Goal: Transaction & Acquisition: Purchase product/service

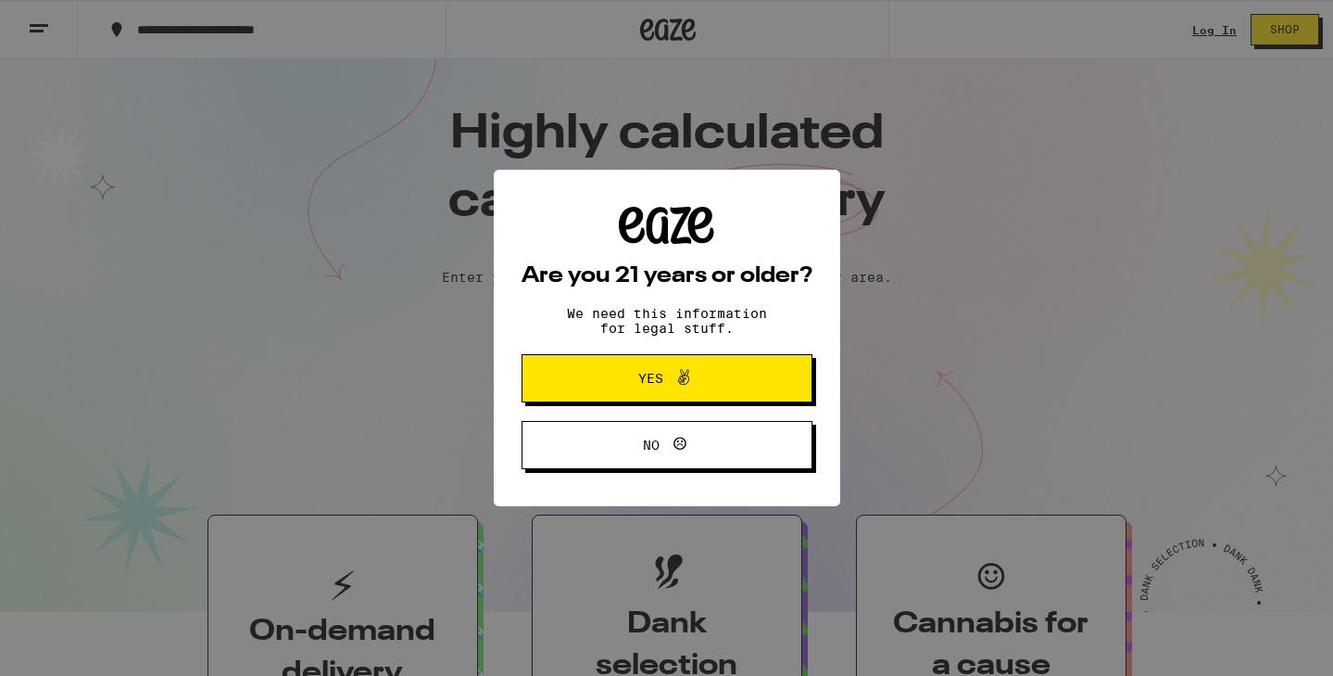
click at [0, 406] on div "Are you 21 years or older? We need this information for legal stuff. Yes No" at bounding box center [666, 338] width 1333 height 676
click at [521, 385] on div "Are you 21 years or older? We need this information for legal stuff. Yes No" at bounding box center [667, 338] width 347 height 336
click at [547, 396] on button "Yes" at bounding box center [667, 378] width 291 height 48
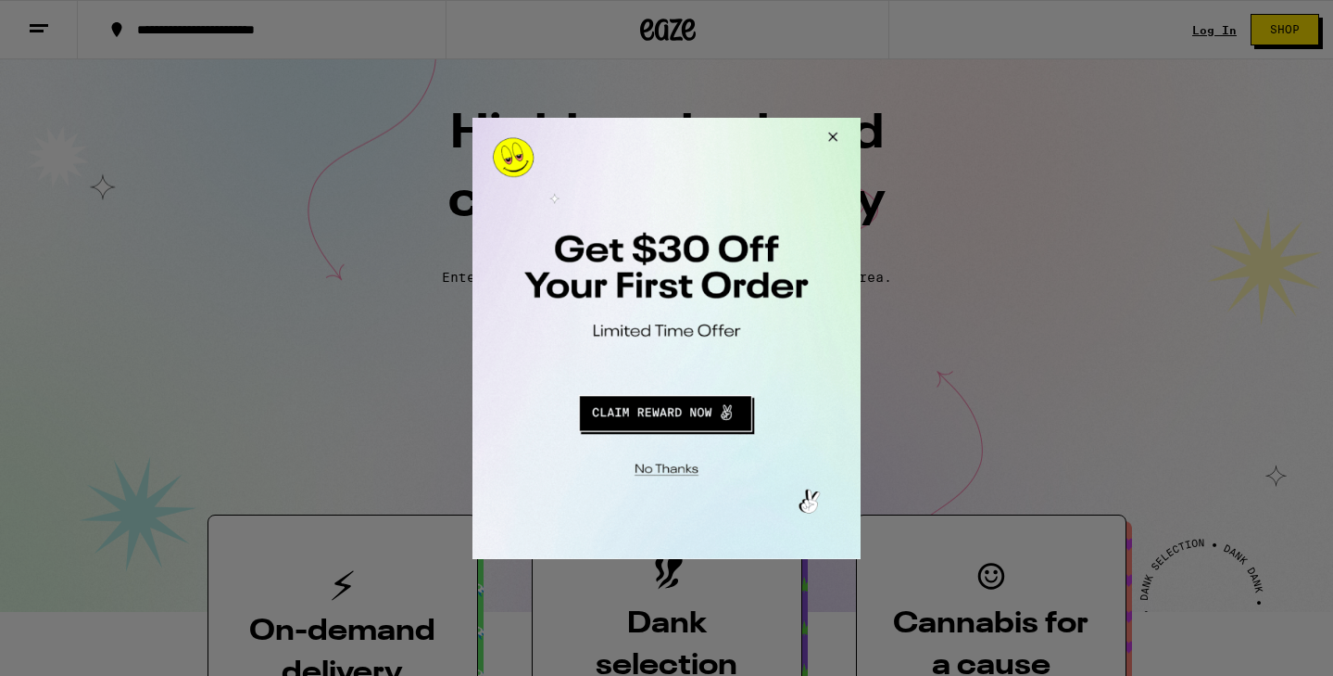
click at [672, 460] on button "Close Modal" at bounding box center [663, 465] width 377 height 29
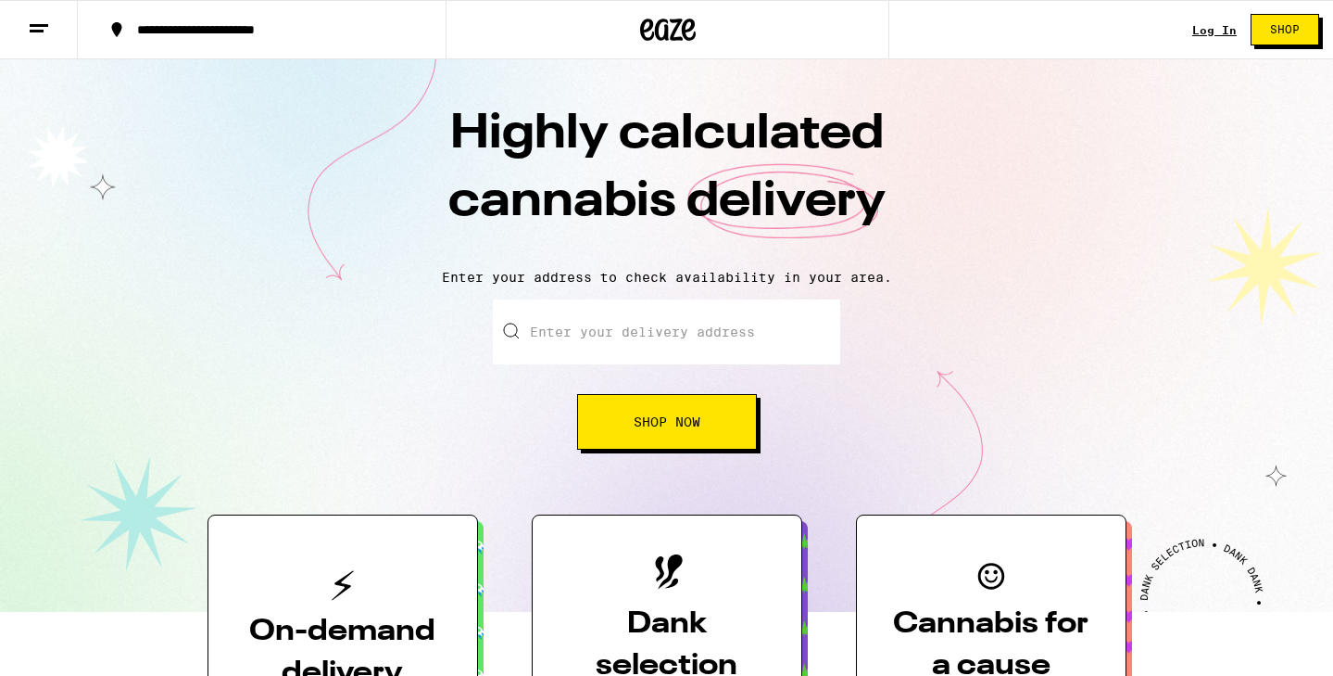
click at [1219, 27] on div "Log In" at bounding box center [1215, 30] width 44 height 12
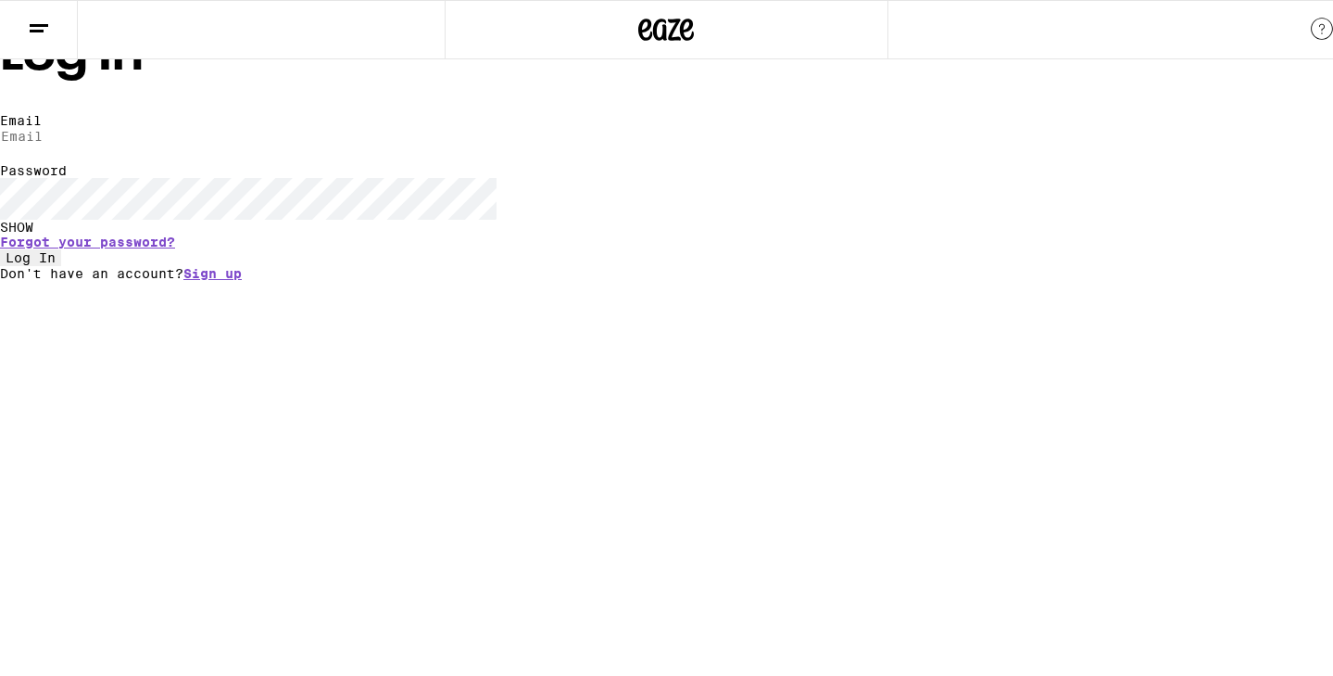
type input "js941997@yahoo.com"
click at [61, 266] on button "Log In" at bounding box center [30, 257] width 61 height 17
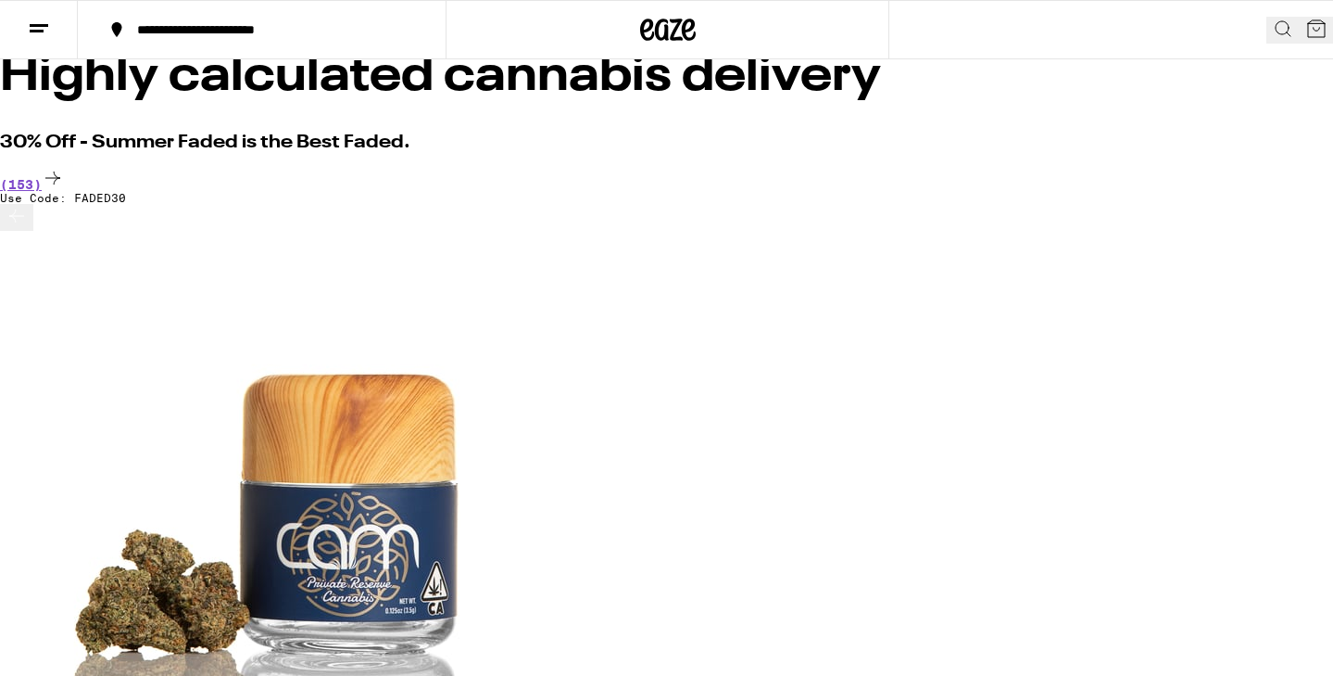
scroll to position [188, 0]
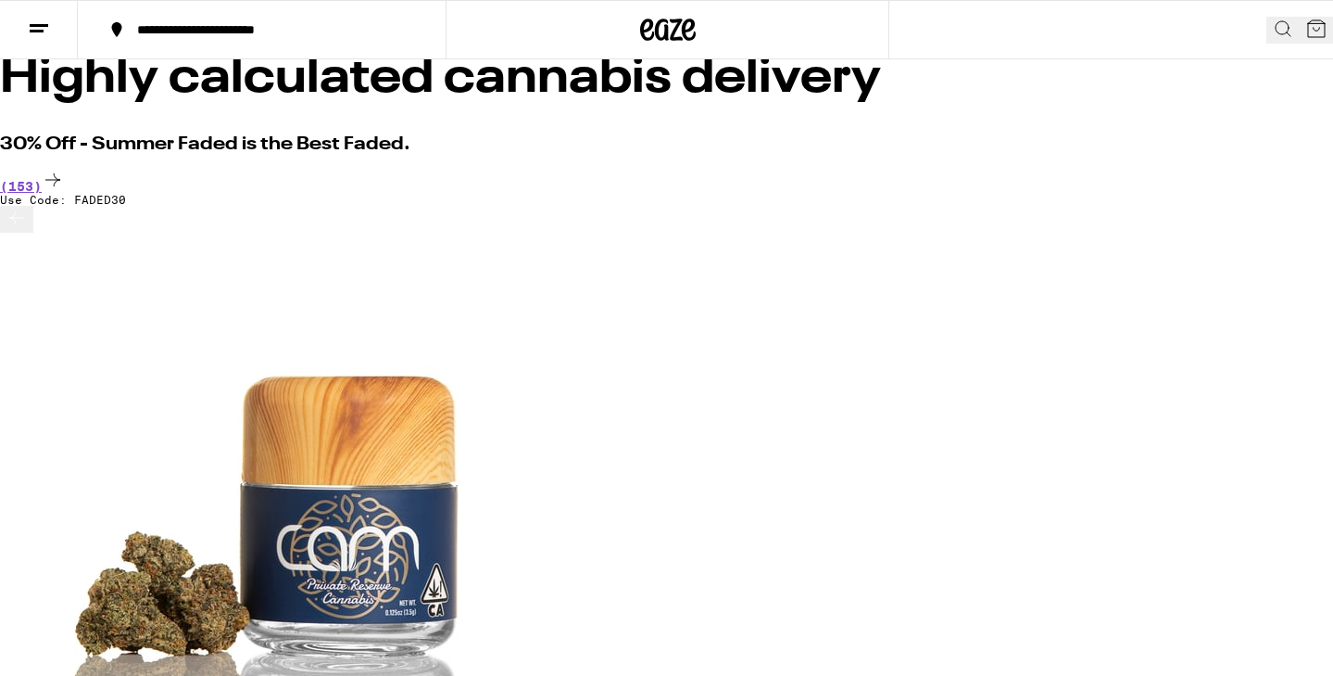
scroll to position [192, 0]
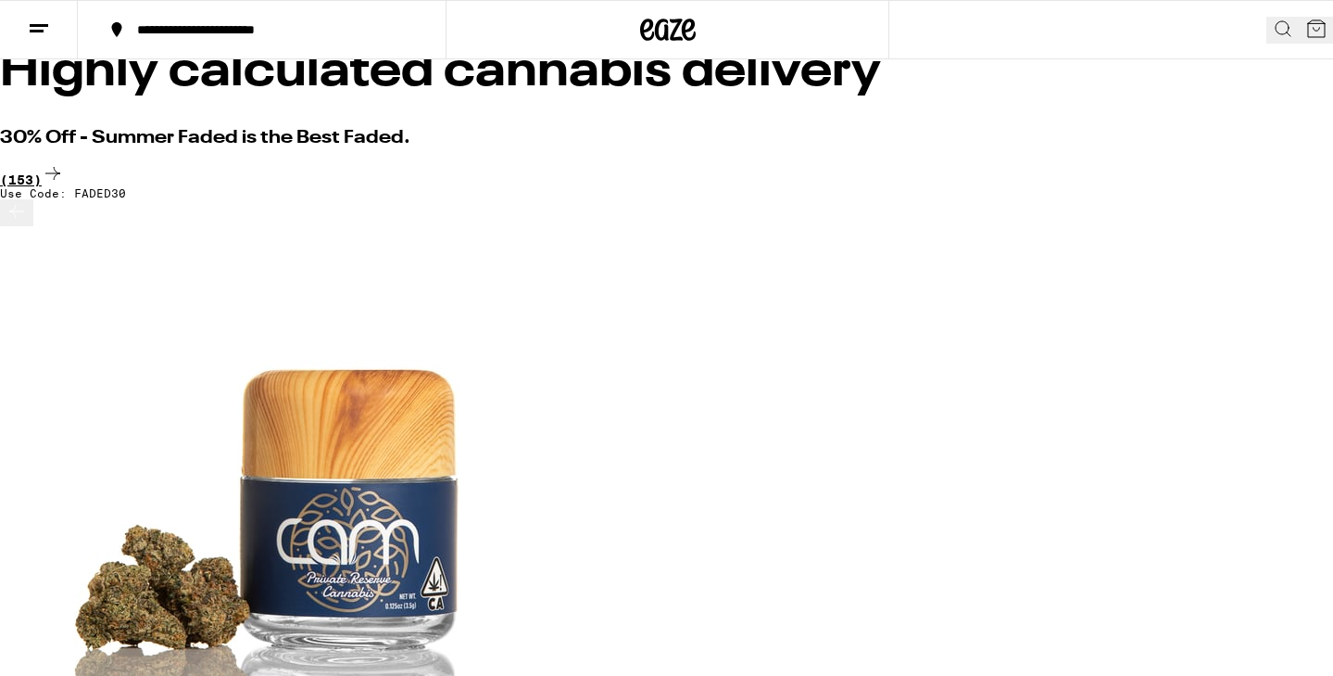
click at [1270, 162] on div "(153)" at bounding box center [666, 174] width 1333 height 25
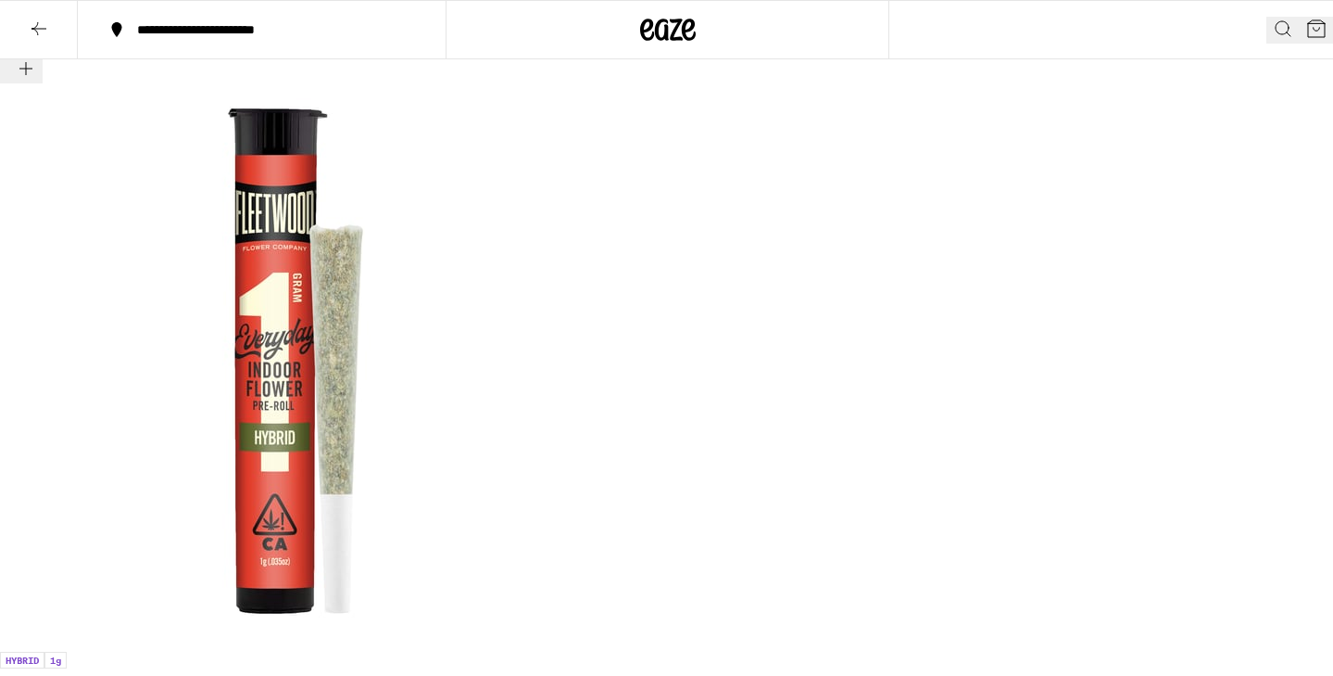
scroll to position [9756, 0]
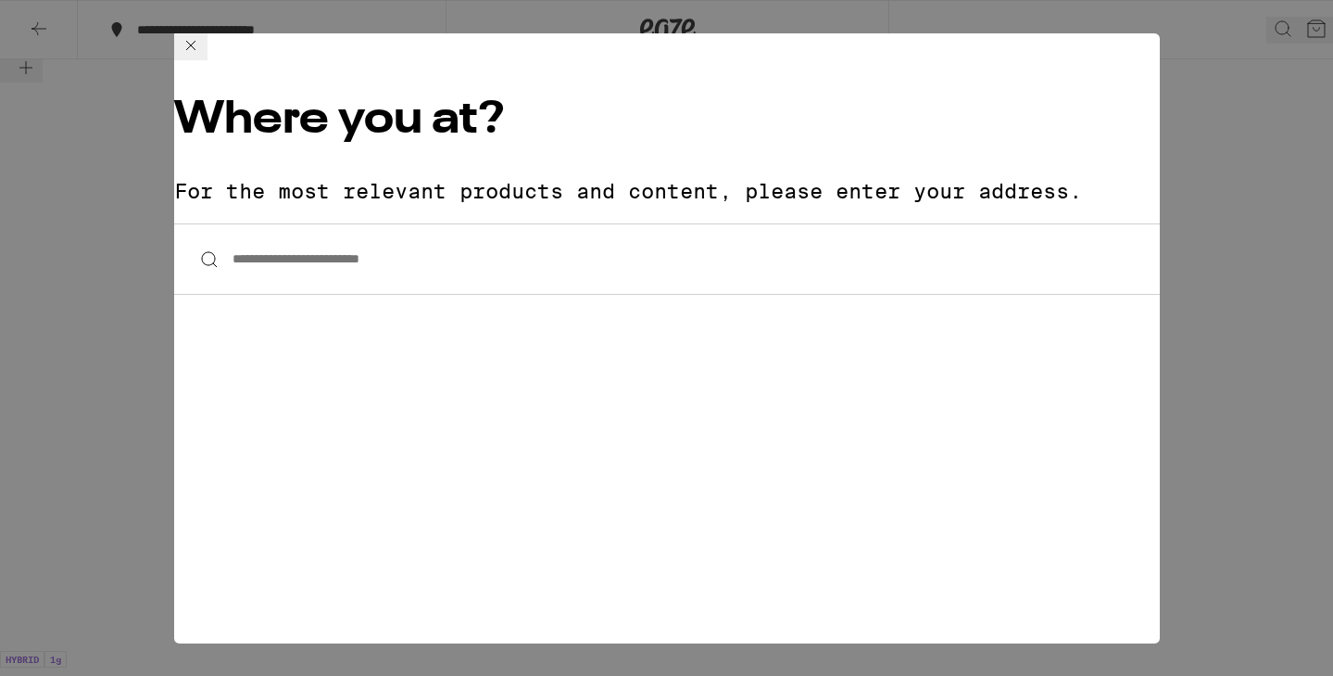
click at [366, 223] on input "**********" at bounding box center [667, 258] width 986 height 71
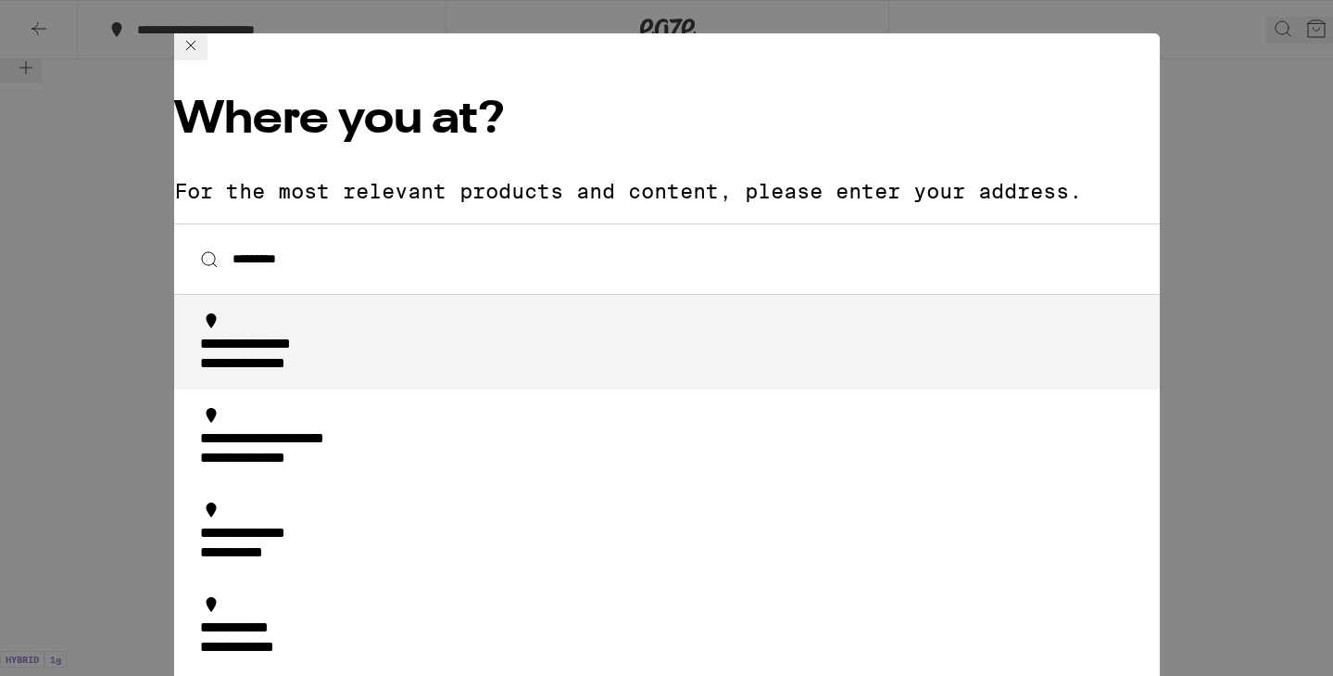
click at [433, 335] on div "**********" at bounding box center [672, 354] width 945 height 39
type input "**********"
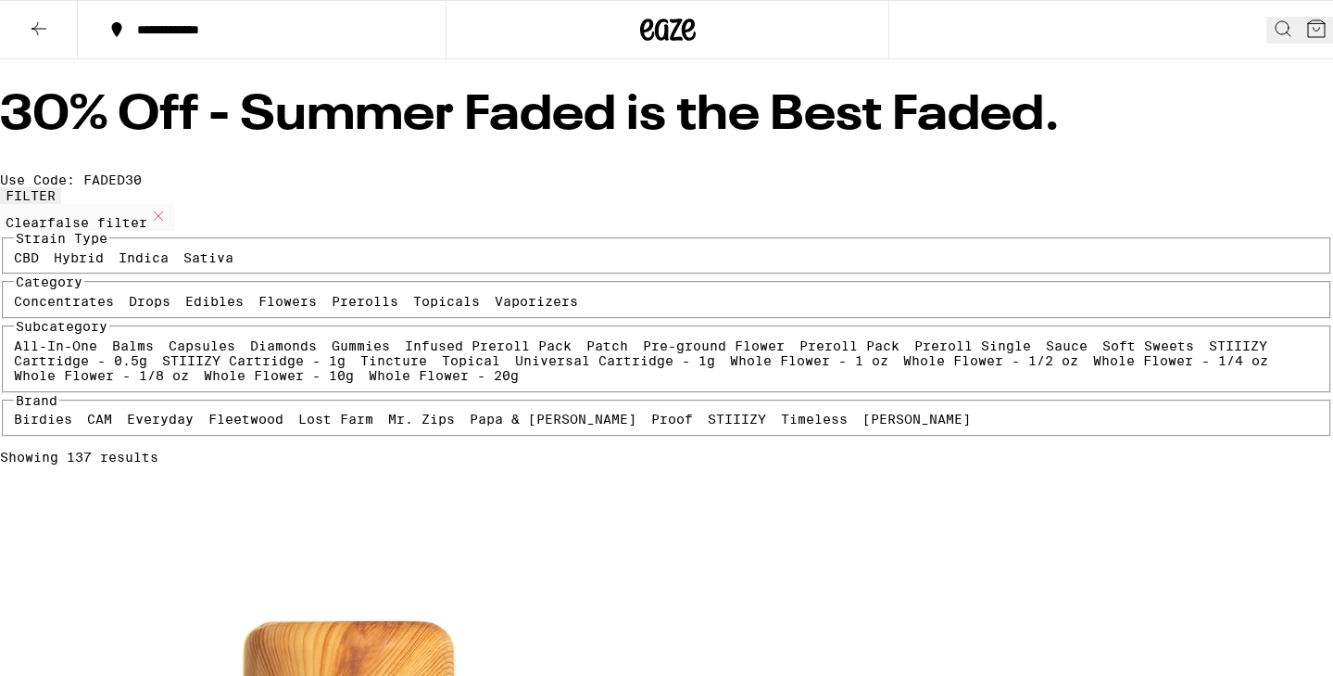
scroll to position [0, 0]
click at [38, 35] on icon at bounding box center [39, 29] width 22 height 22
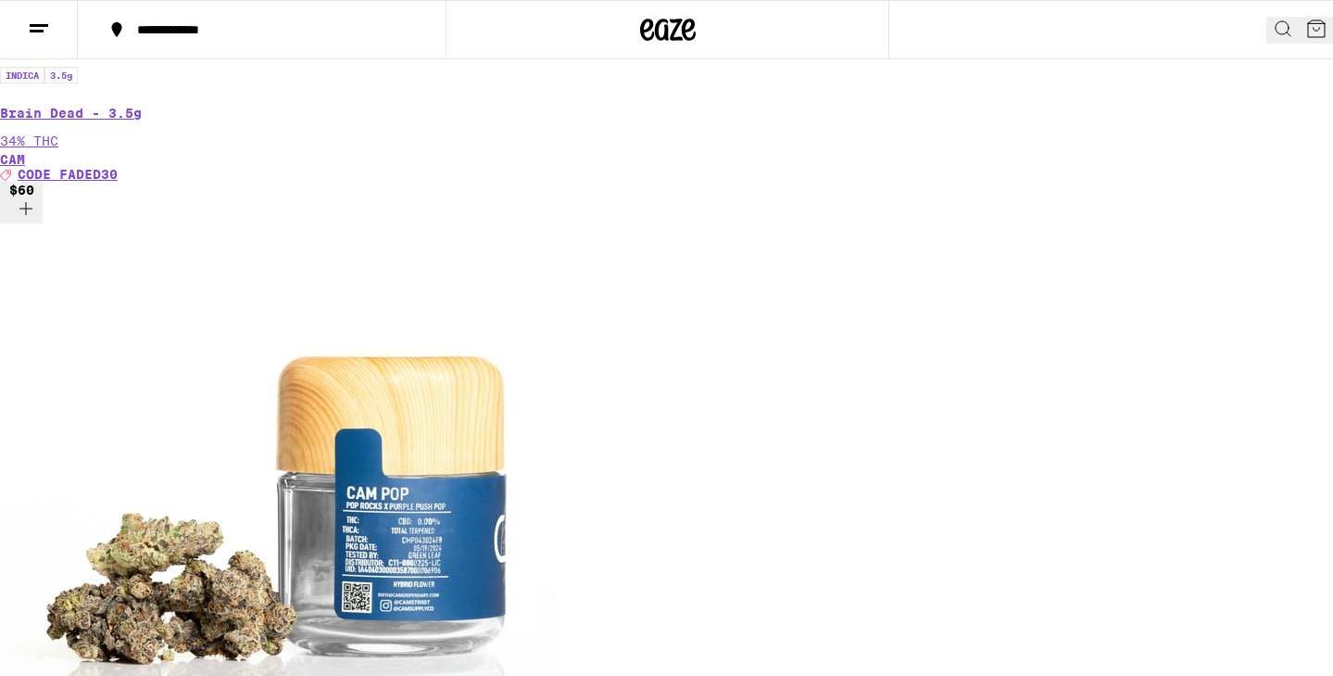
scroll to position [937, 0]
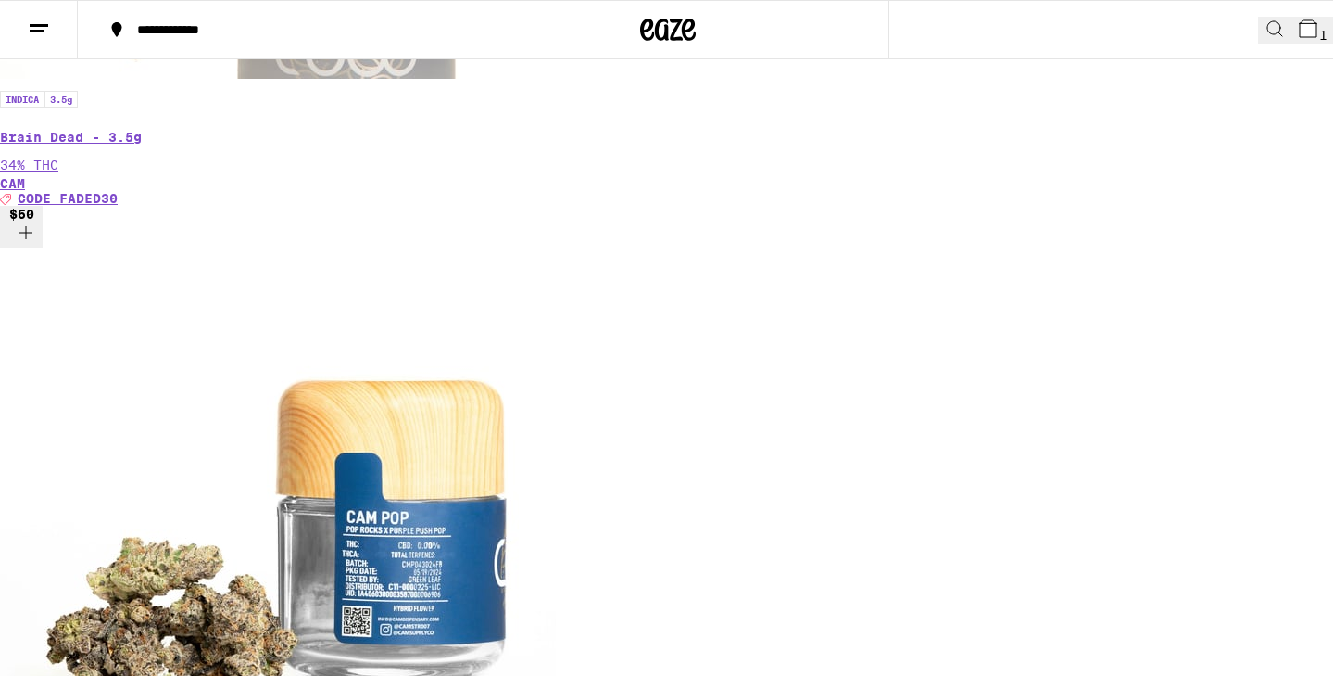
scroll to position [0, 0]
click at [1297, 37] on icon at bounding box center [1308, 29] width 22 height 22
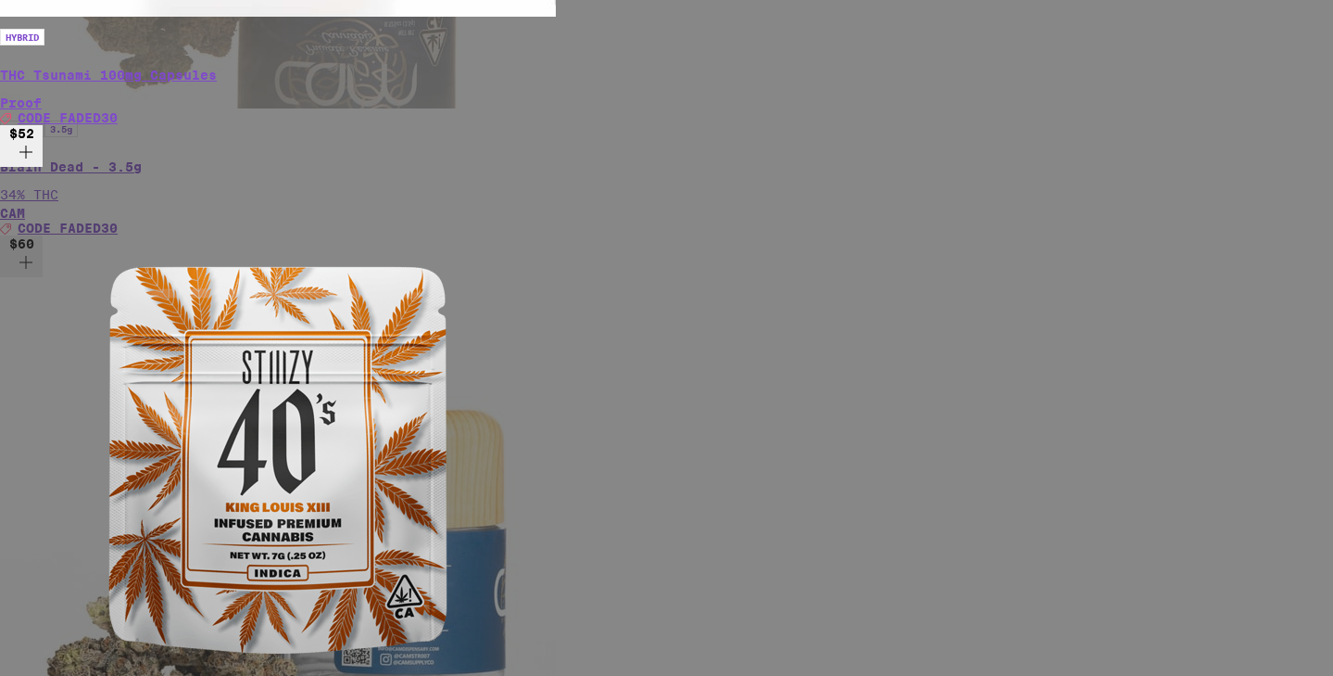
scroll to position [0, 712]
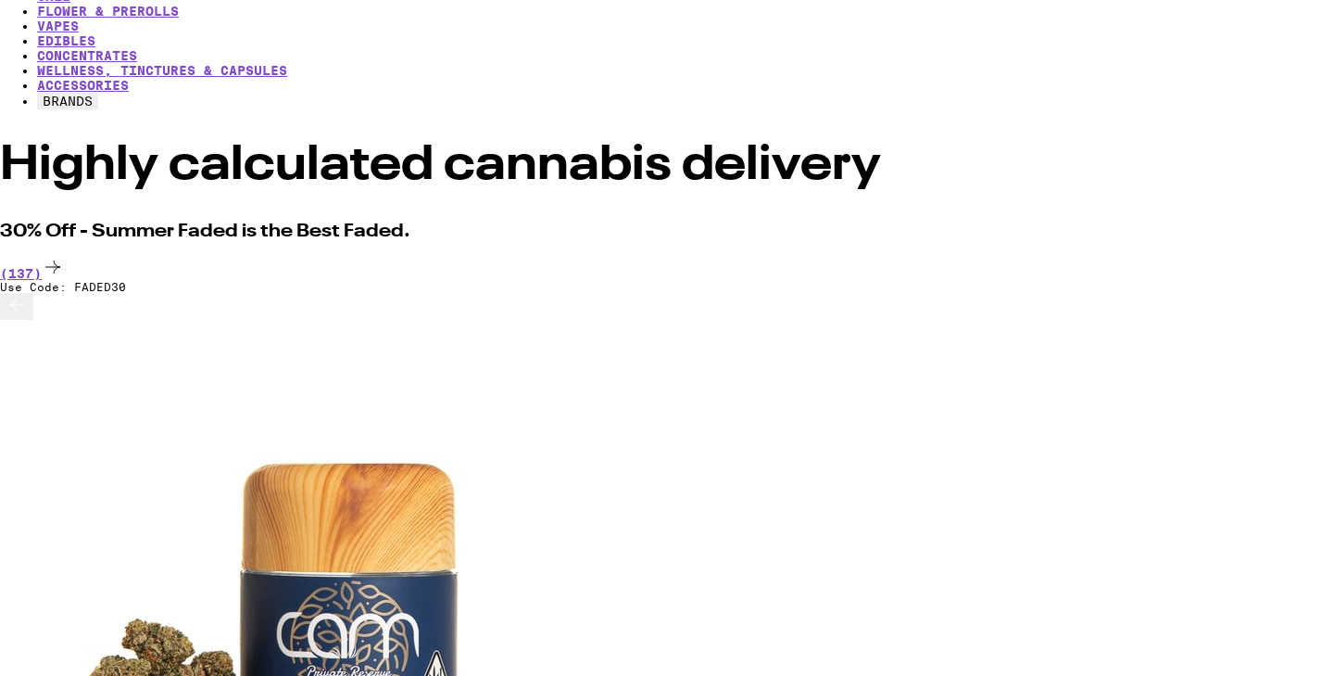
scroll to position [171, 0]
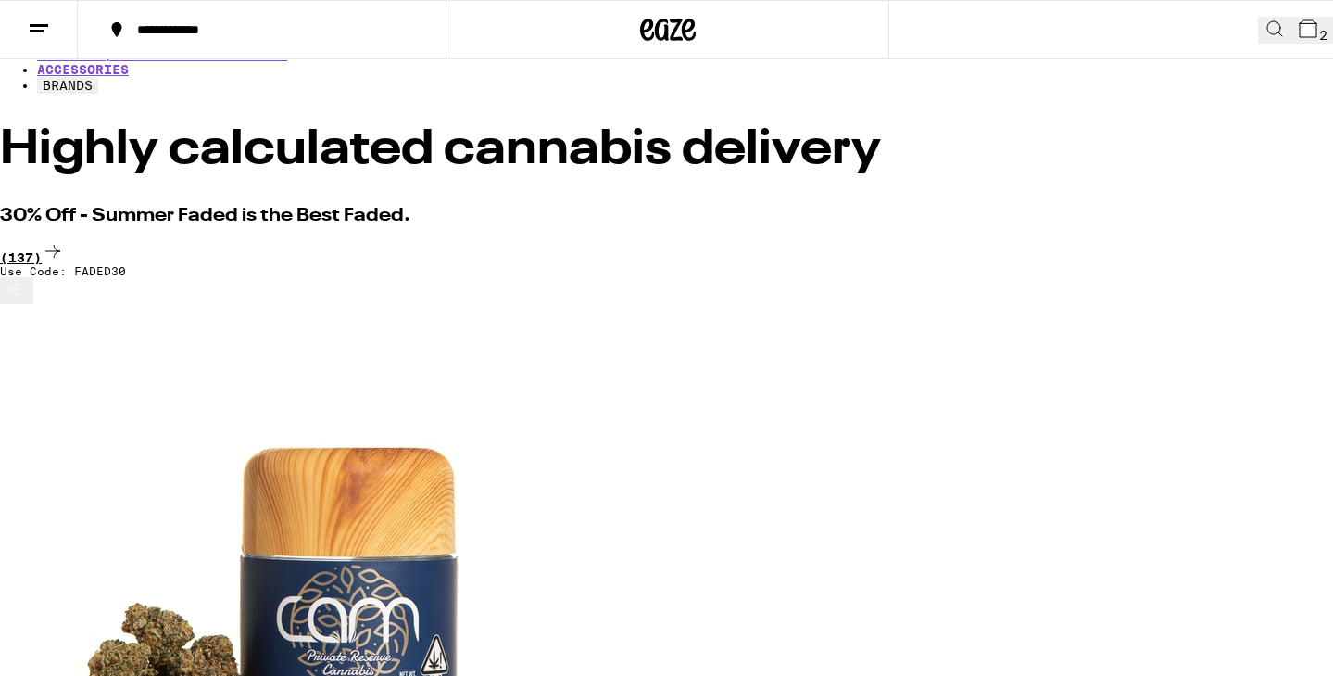
scroll to position [0, 0]
click at [1305, 36] on icon at bounding box center [1308, 29] width 22 height 22
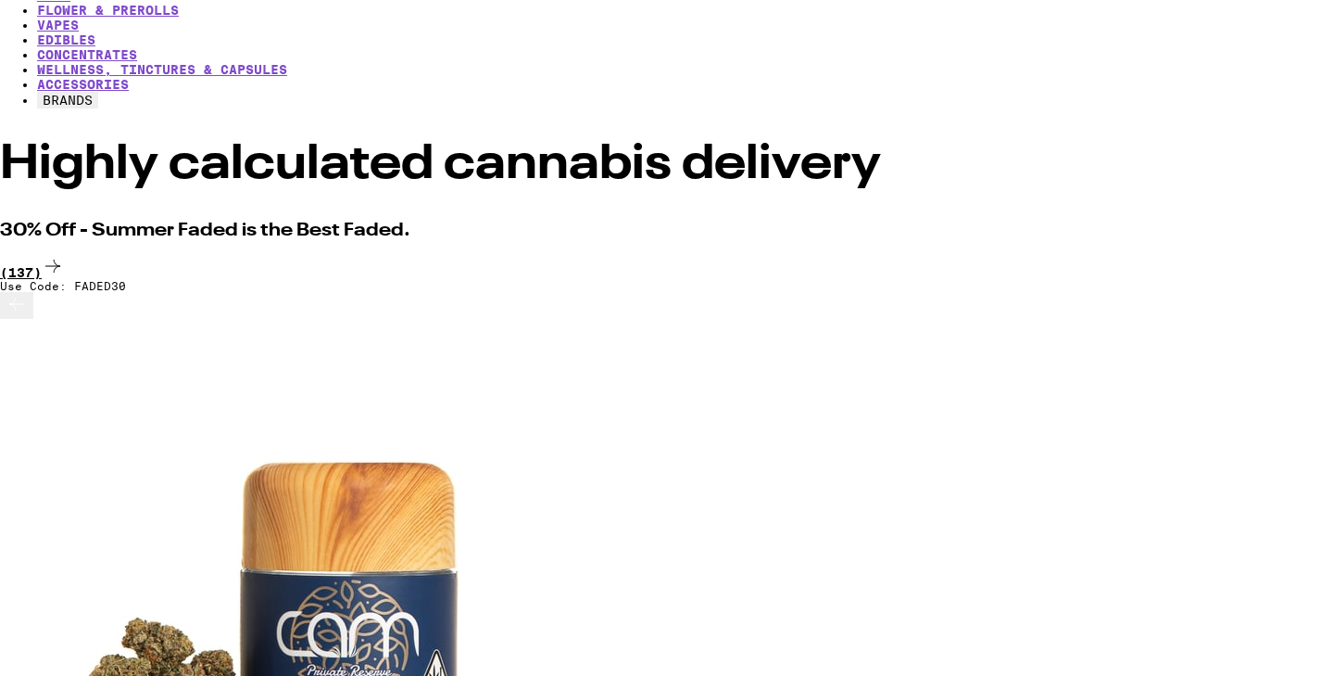
click at [1260, 255] on div "(137)" at bounding box center [666, 267] width 1333 height 25
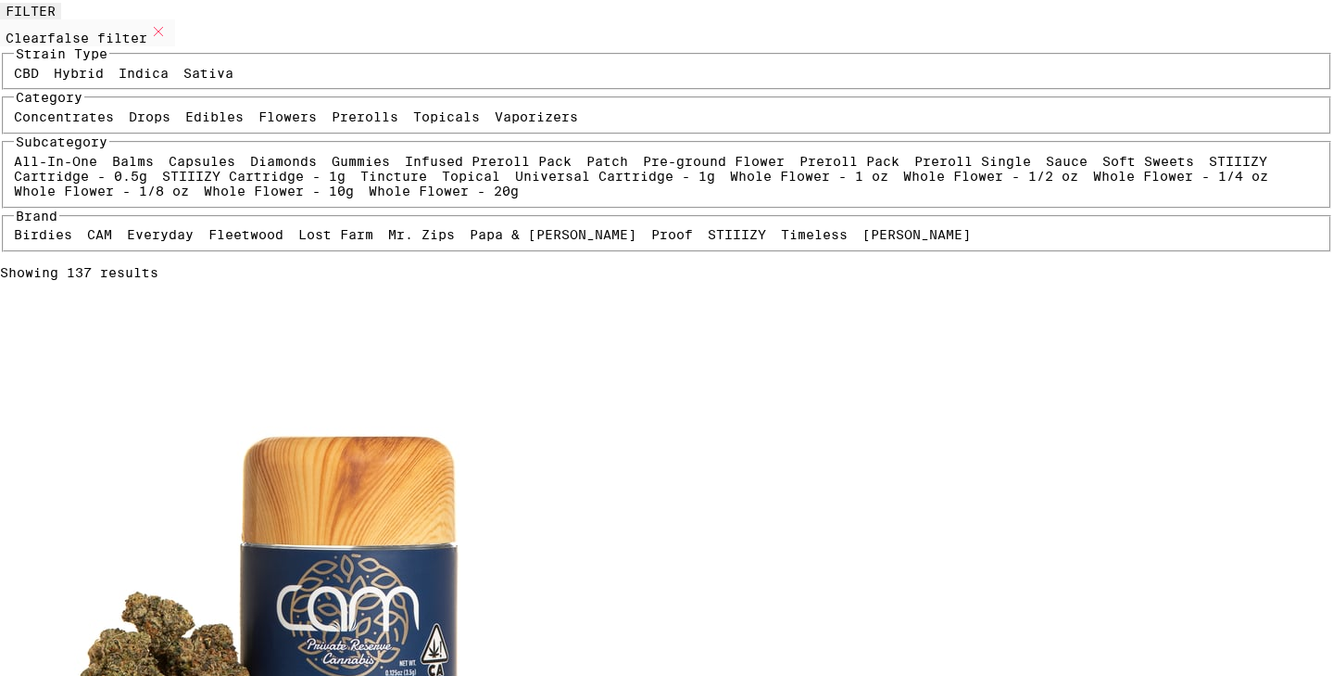
scroll to position [94, 0]
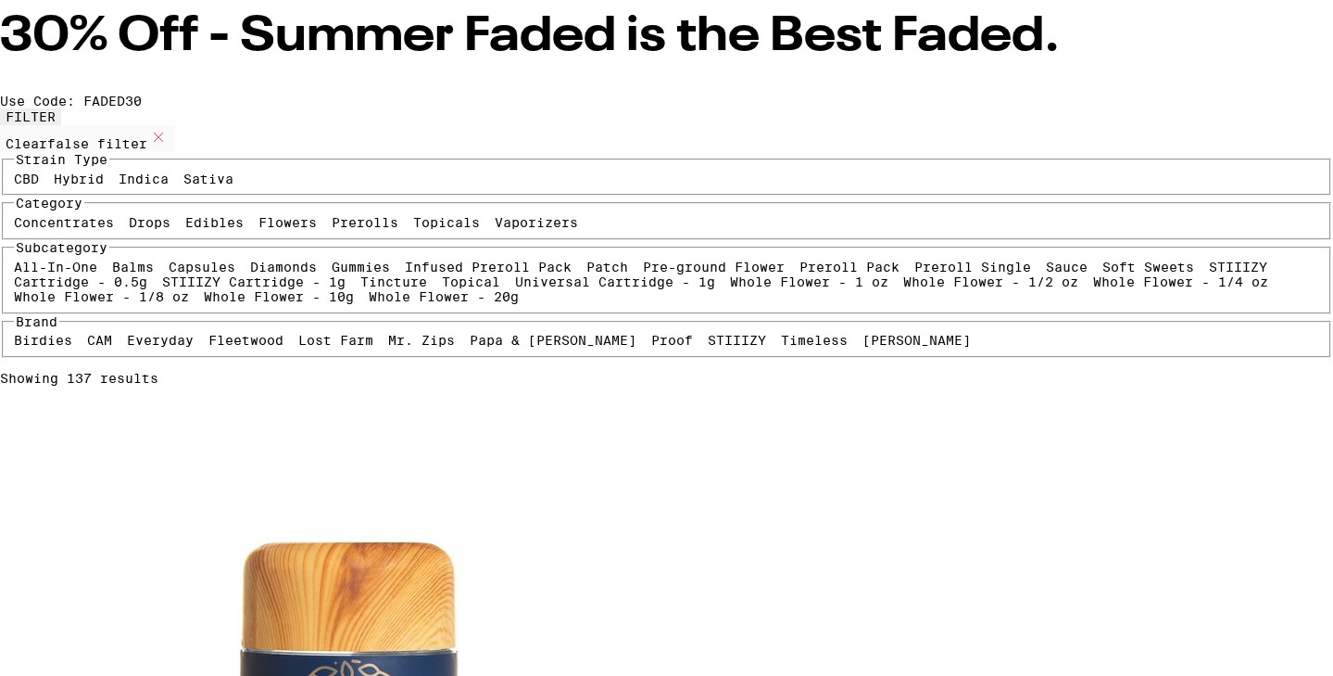
click at [183, 186] on label "Sativa" at bounding box center [208, 178] width 50 height 15
click at [187, 175] on input "Sativa" at bounding box center [187, 174] width 1 height 1
checkbox input "true"
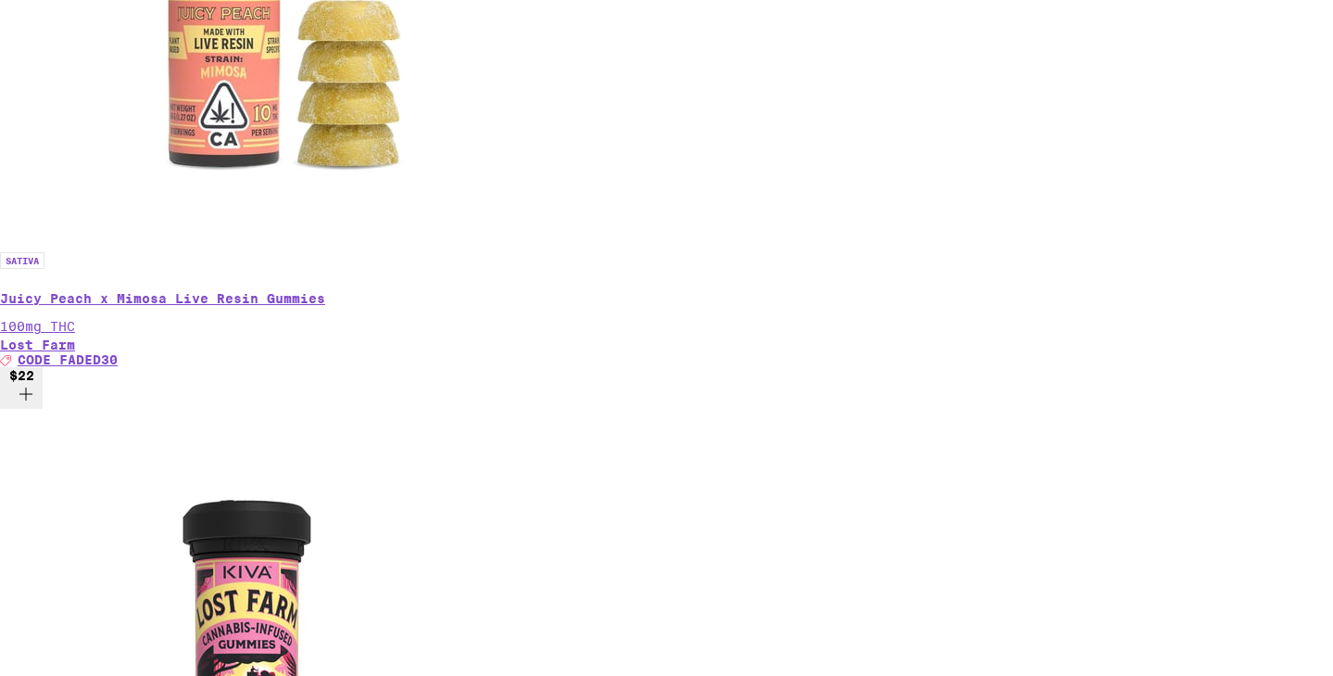
scroll to position [2306, 0]
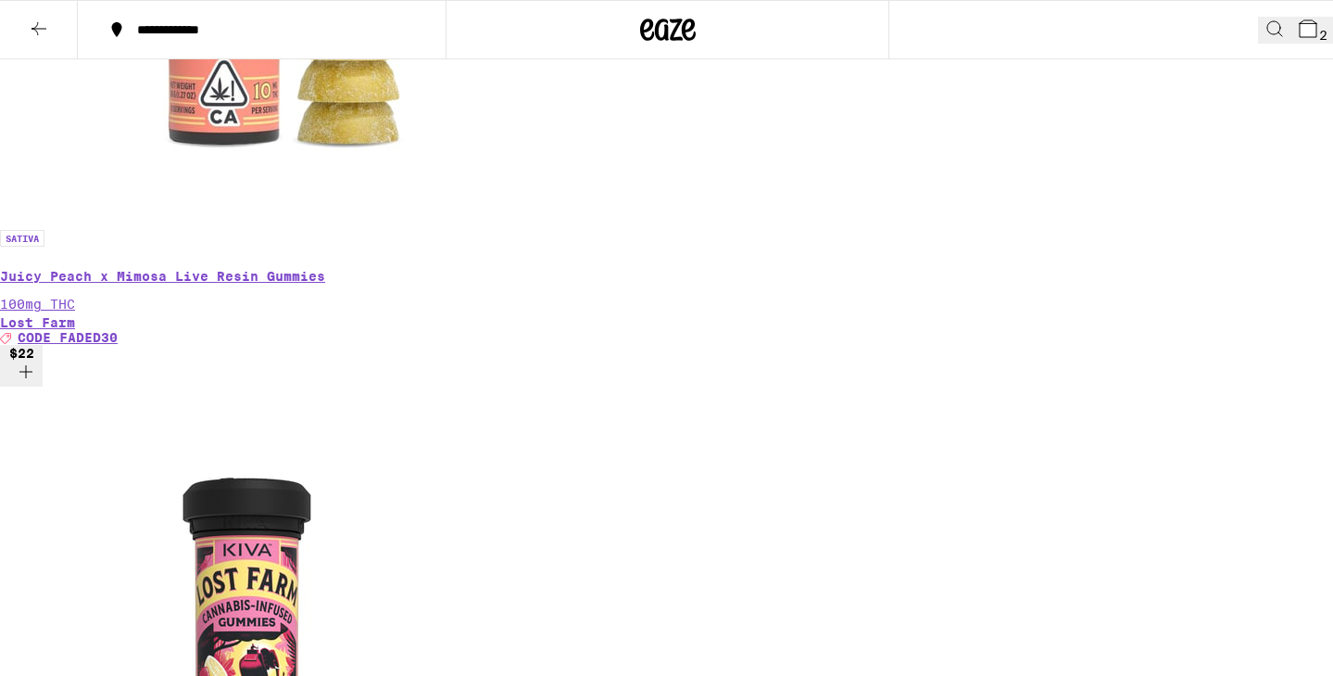
click at [1292, 44] on button "2" at bounding box center [1313, 30] width 42 height 27
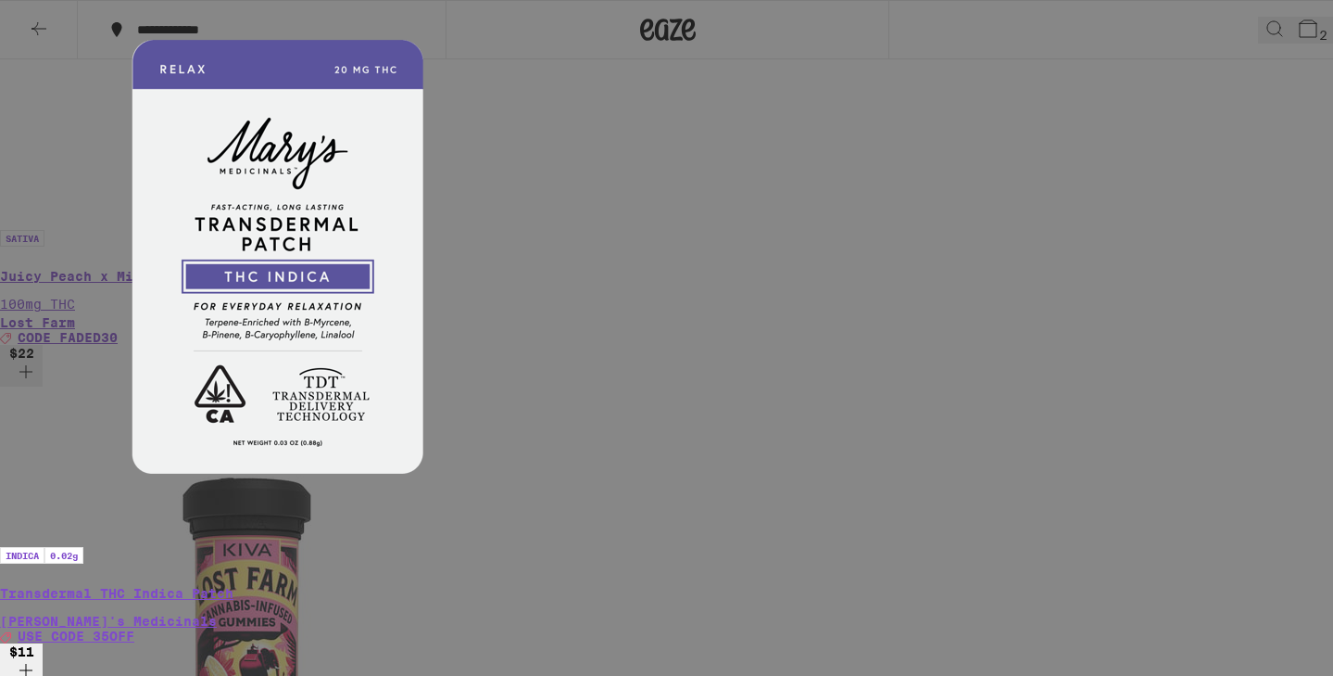
scroll to position [154, 0]
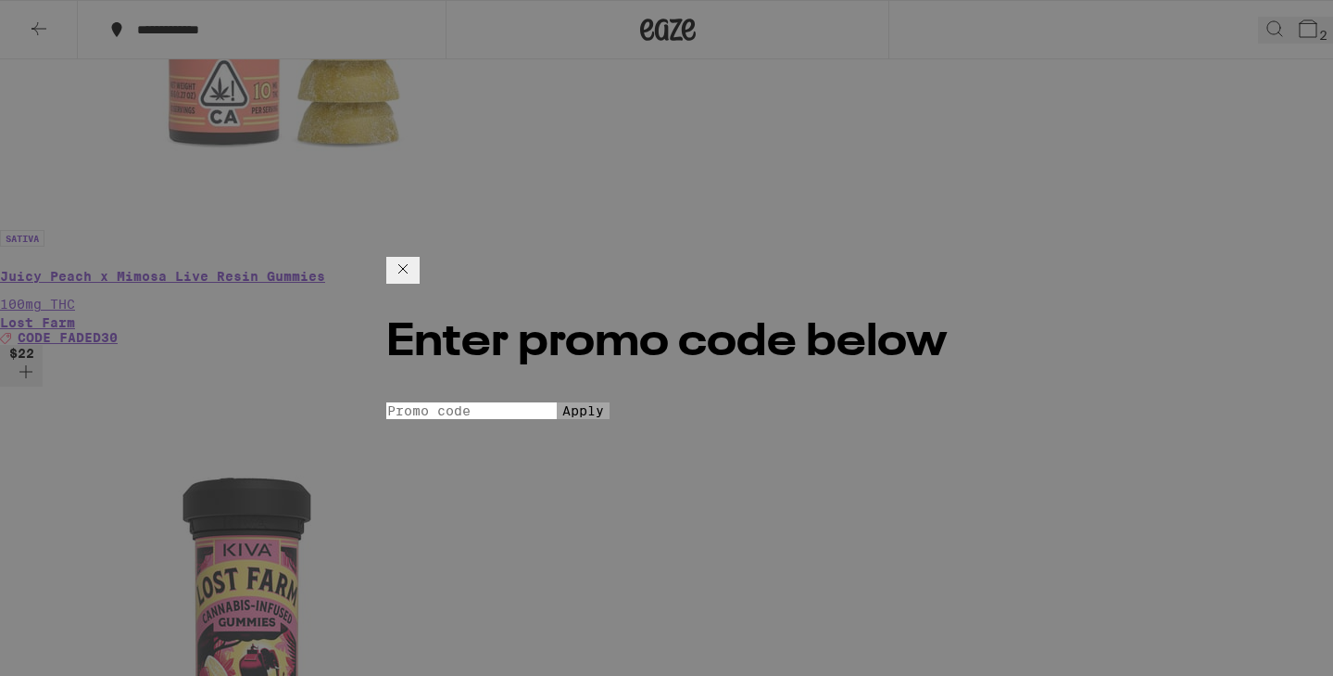
click at [474, 402] on input "Promo Code" at bounding box center [471, 410] width 171 height 17
type input "faded30"
click at [557, 402] on button "Apply" at bounding box center [583, 410] width 53 height 17
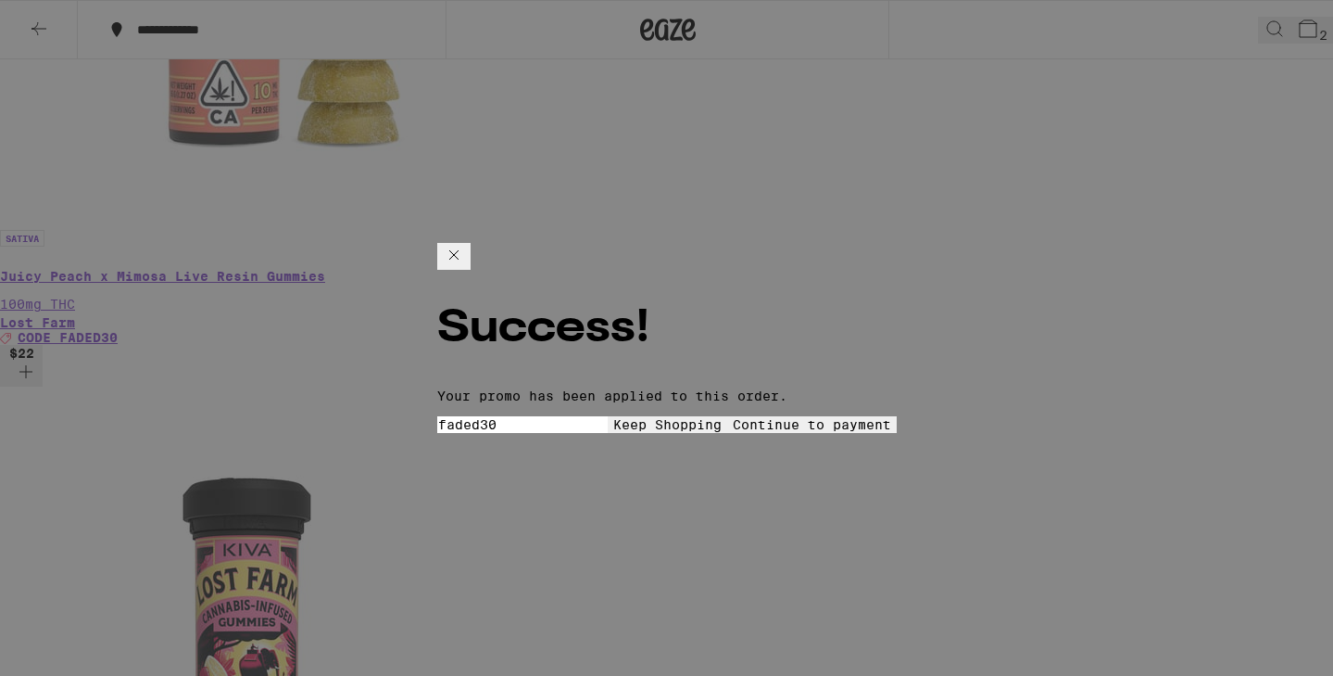
click at [751, 417] on span "Continue to payment" at bounding box center [812, 424] width 158 height 15
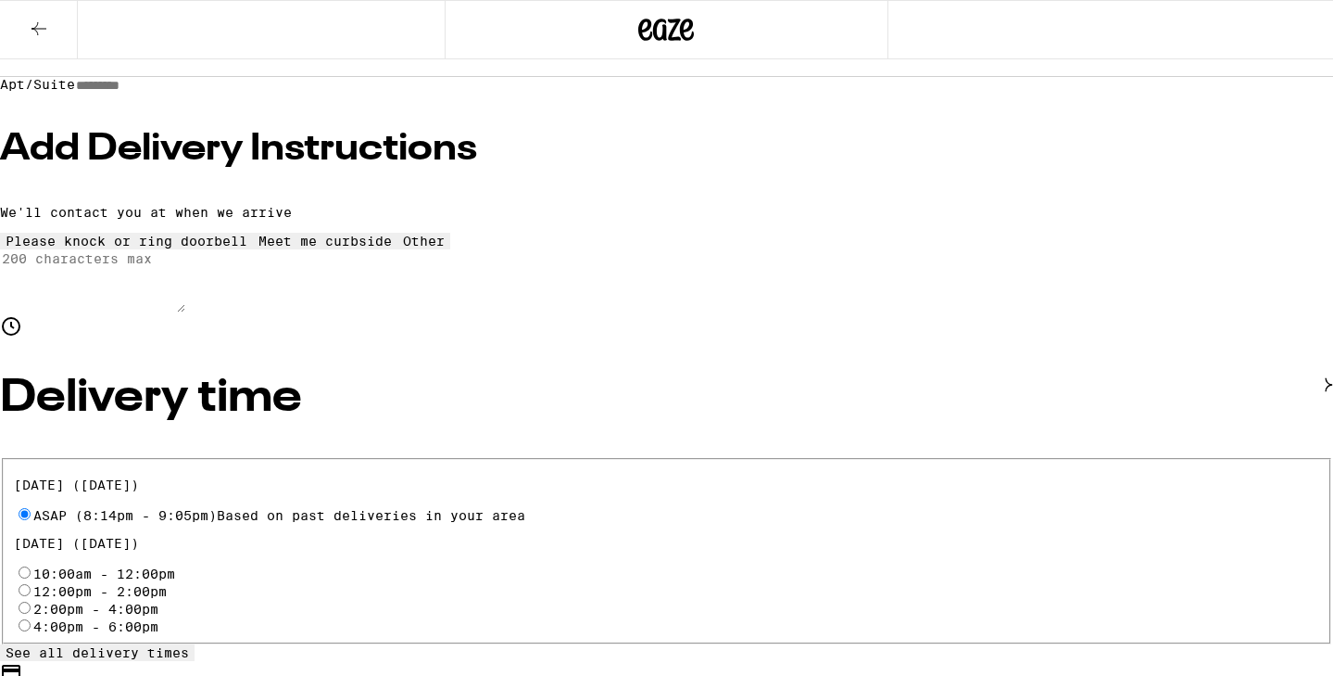
scroll to position [258, 0]
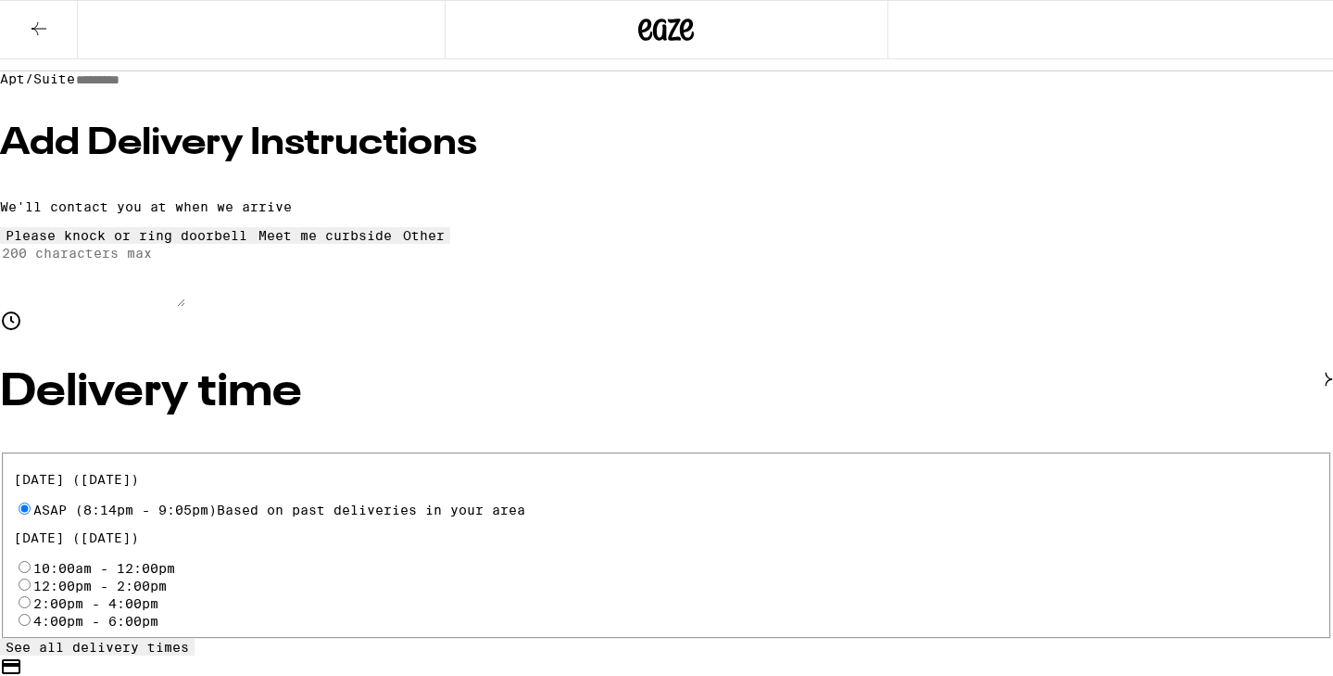
click at [200, 88] on input "Apt/Suite" at bounding box center [141, 80] width 132 height 16
type input "***"
click at [198, 162] on h3 "Add Delivery Instructions" at bounding box center [666, 143] width 1333 height 37
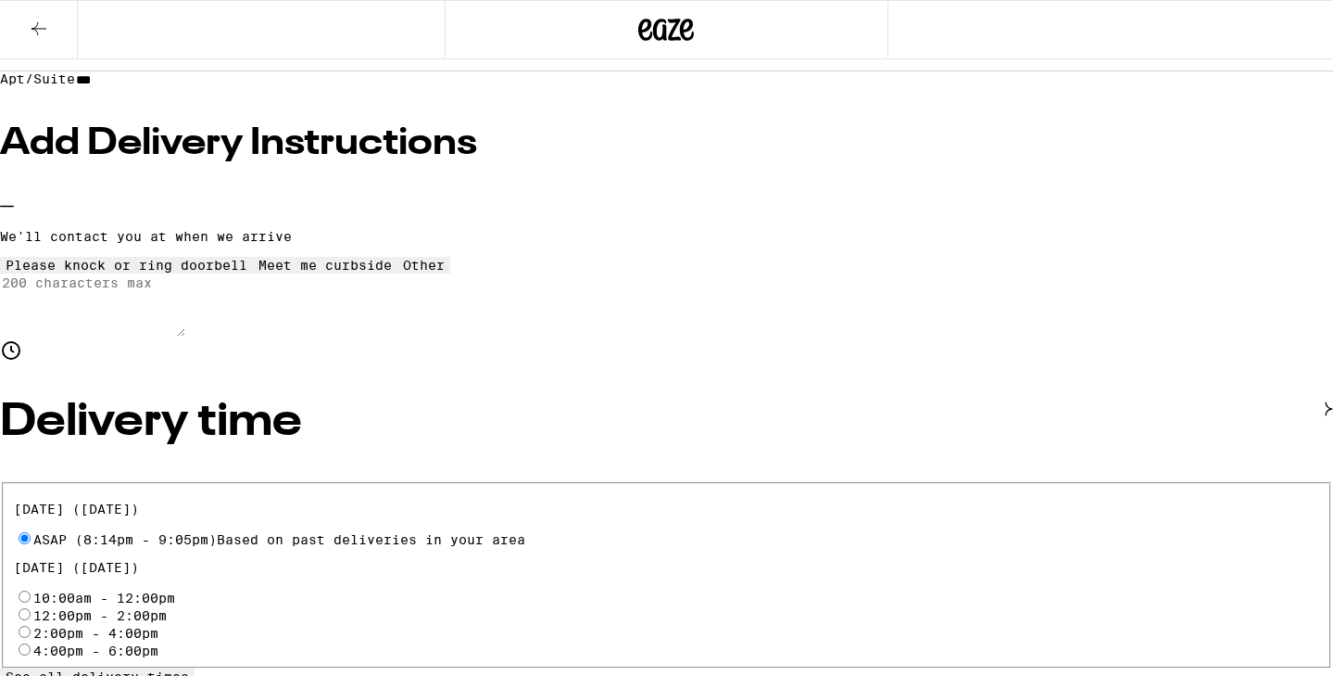
click at [424, 258] on icon at bounding box center [424, 258] width 0 height 0
click at [185, 336] on textarea "Enter any other delivery instructions you want driver to know" at bounding box center [92, 304] width 185 height 63
click at [259, 272] on div "Meet me curbside" at bounding box center [325, 265] width 133 height 15
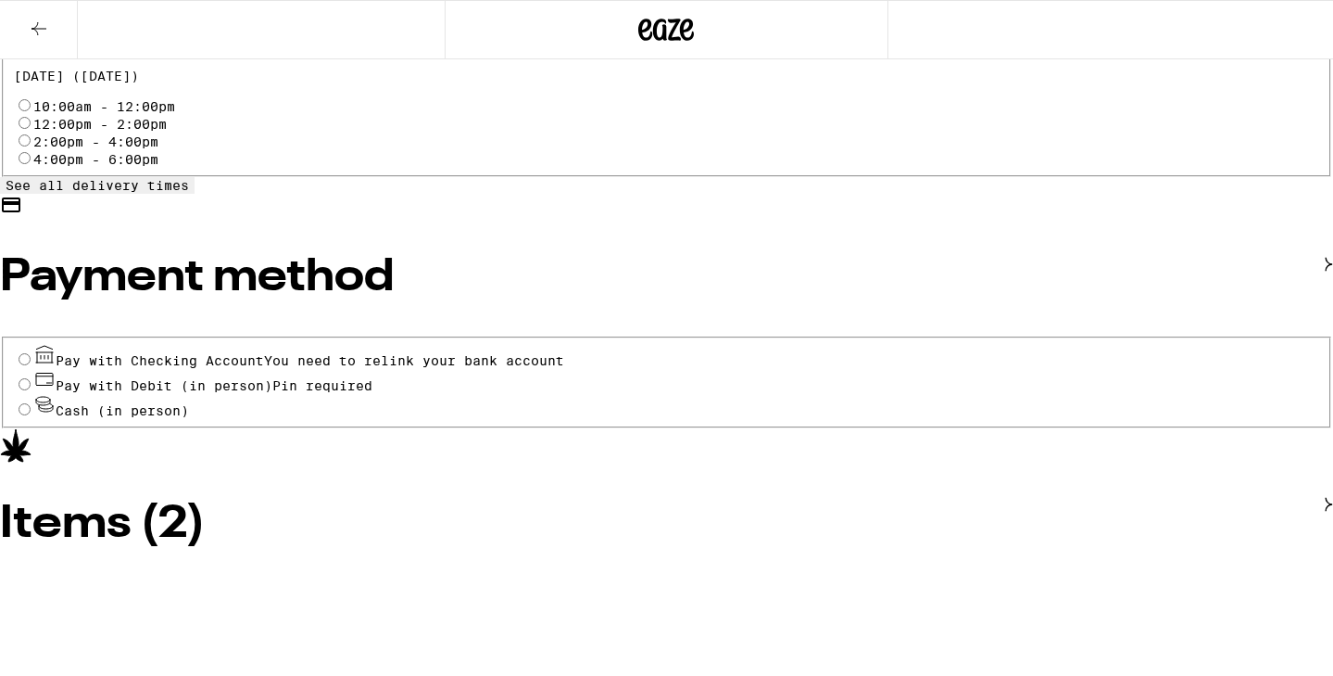
scroll to position [748, 0]
click at [31, 391] on input "Pay with Debit (in person) Pin required" at bounding box center [25, 385] width 12 height 12
radio input "true"
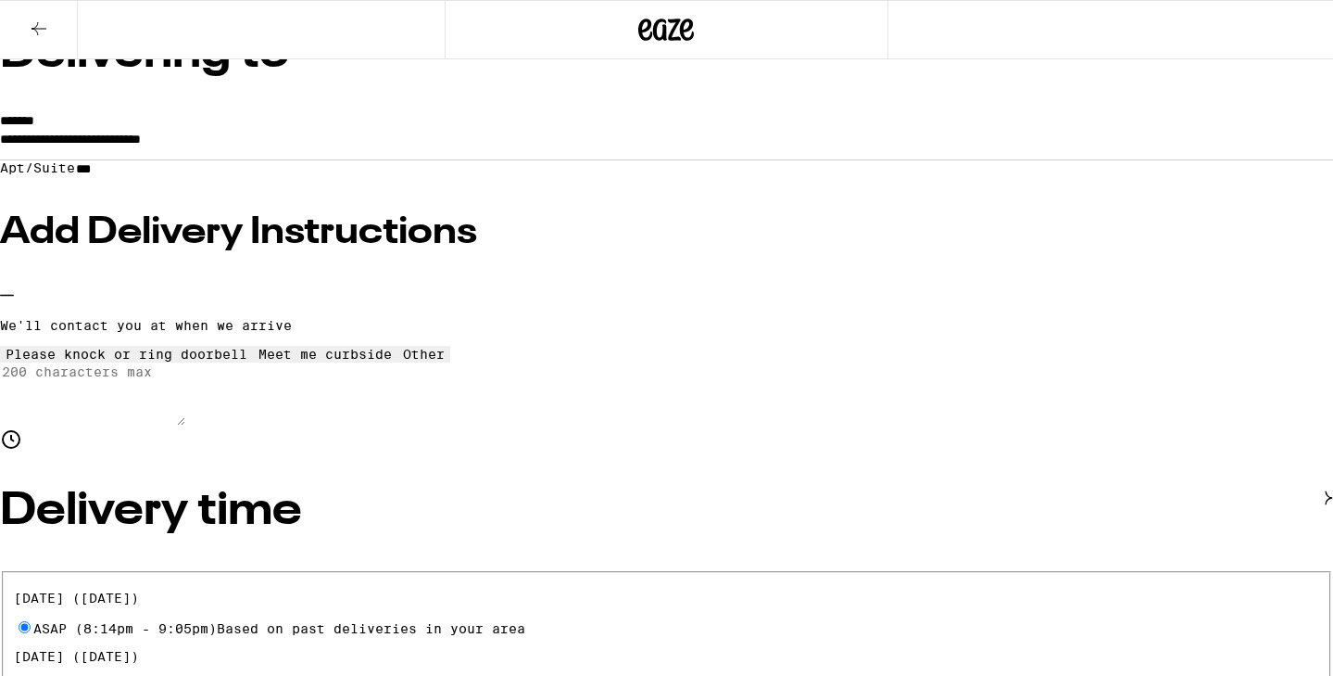
scroll to position [171, 0]
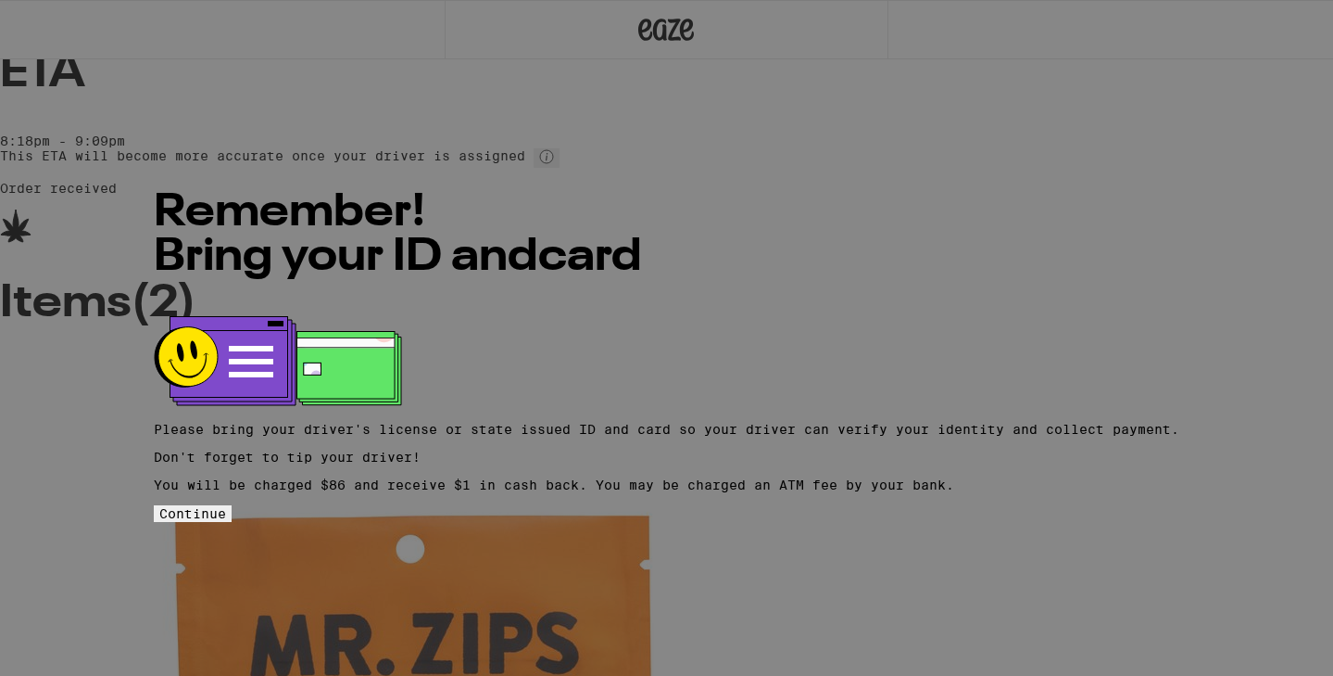
click at [232, 521] on button "Continue" at bounding box center [193, 513] width 78 height 17
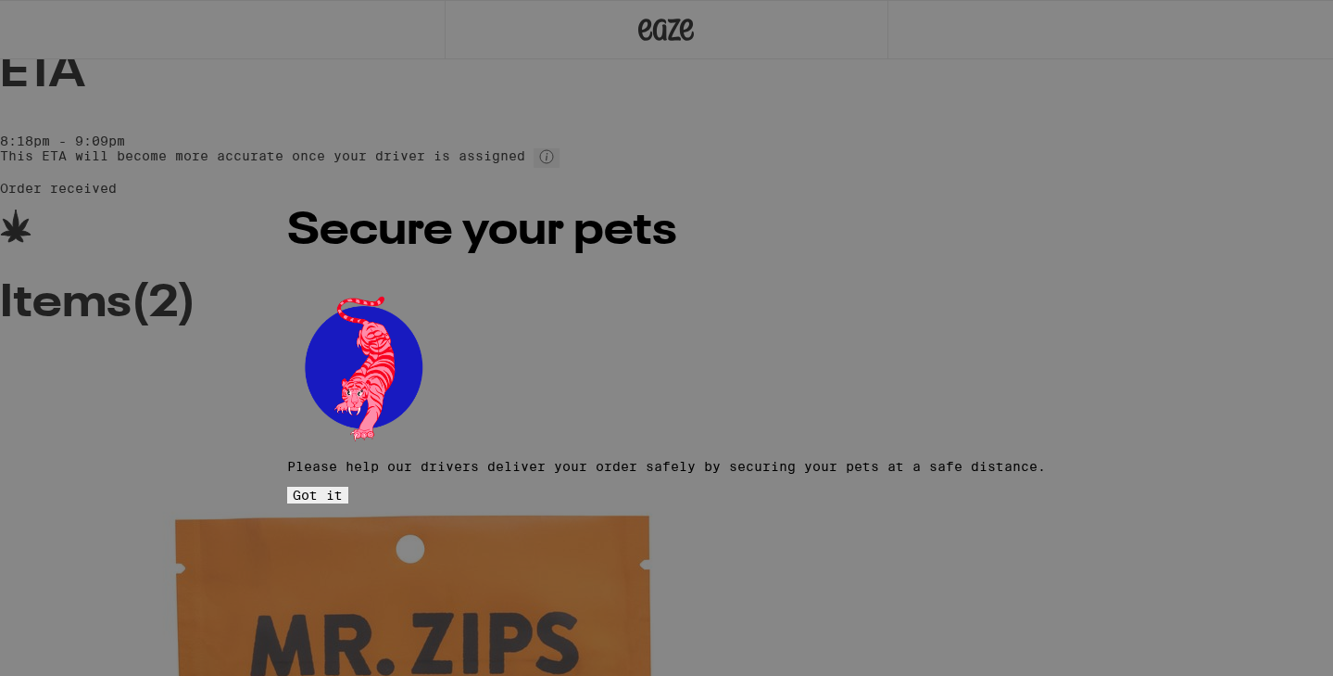
click at [348, 487] on button "Got it" at bounding box center [317, 495] width 61 height 17
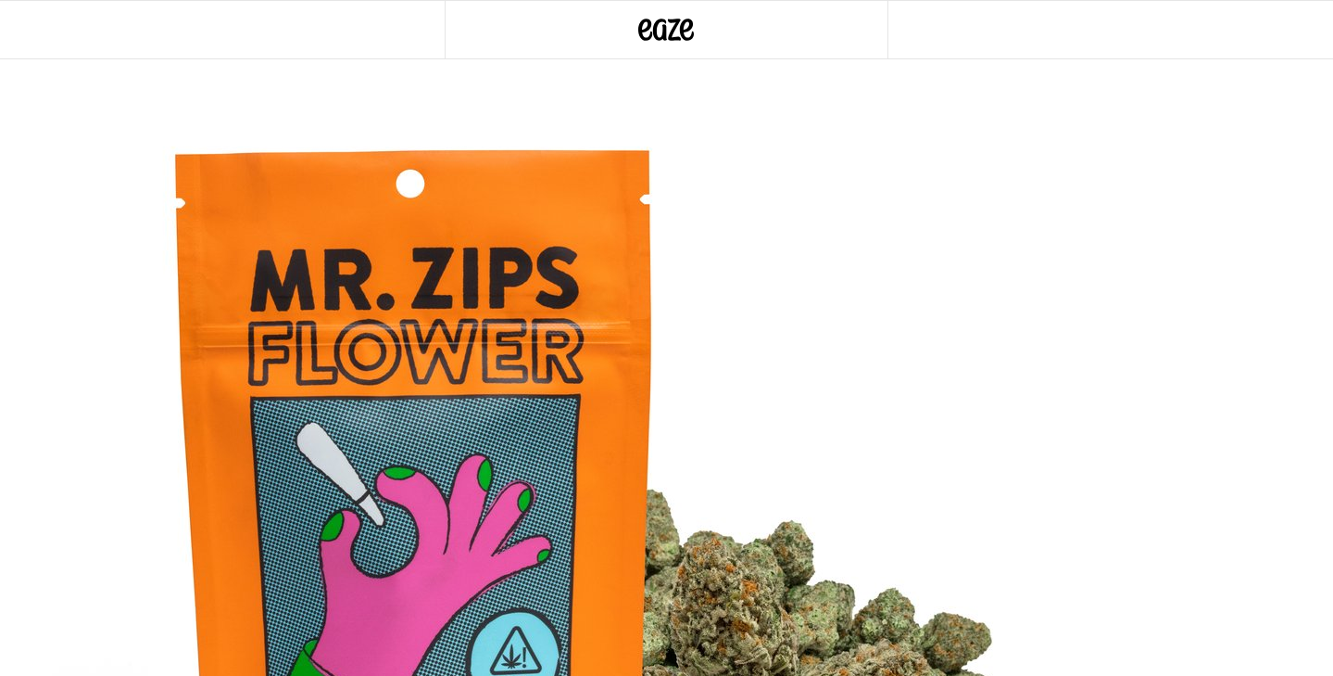
scroll to position [362, 0]
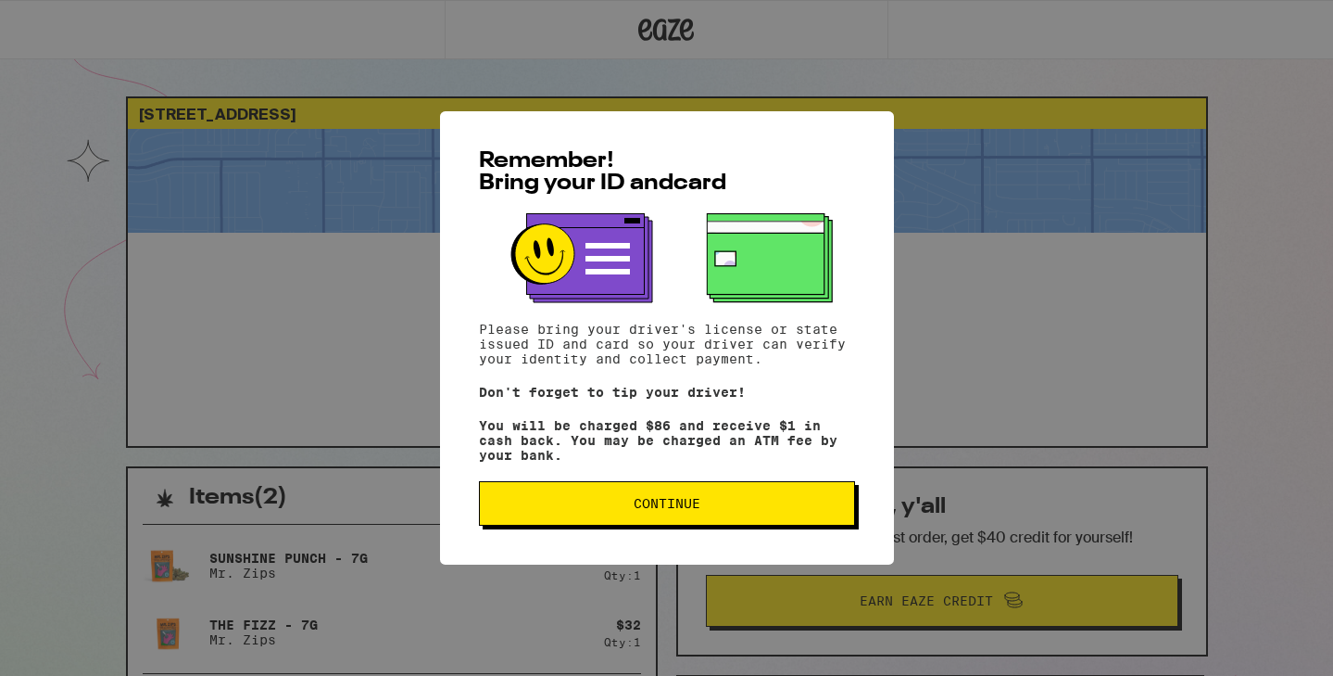
scroll to position [362, 0]
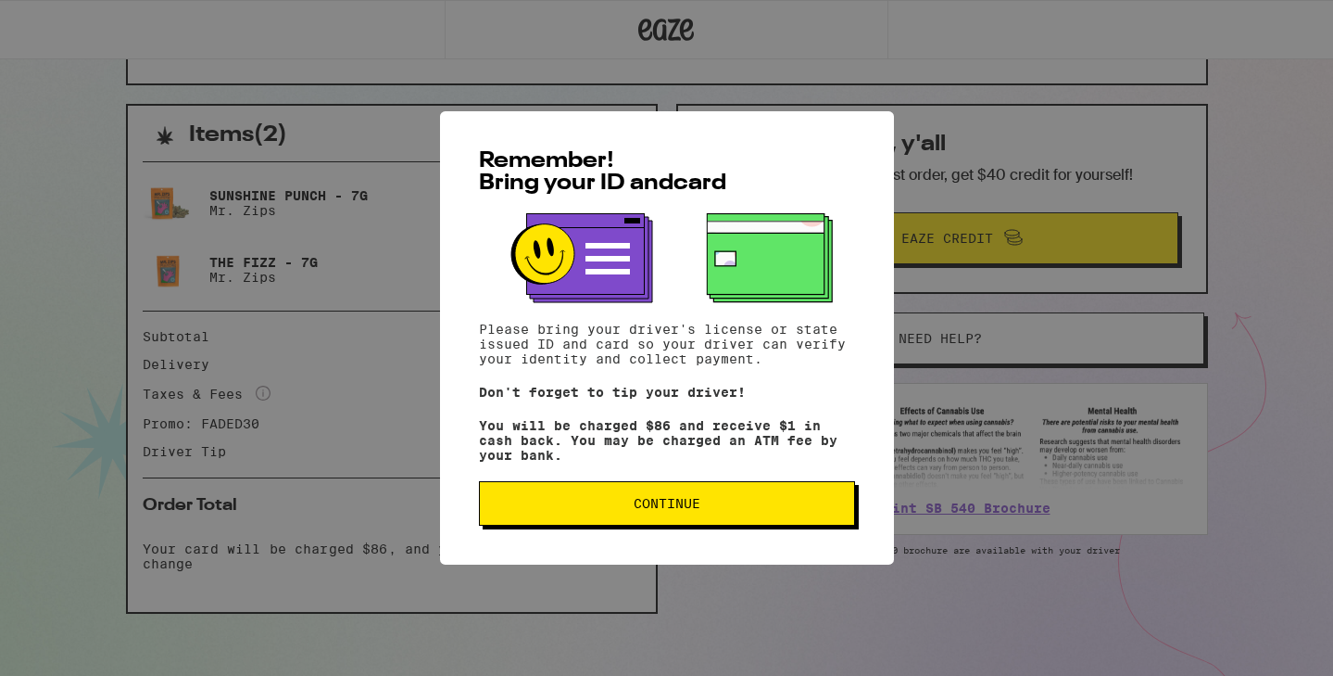
click at [770, 510] on span "Continue" at bounding box center [667, 503] width 345 height 13
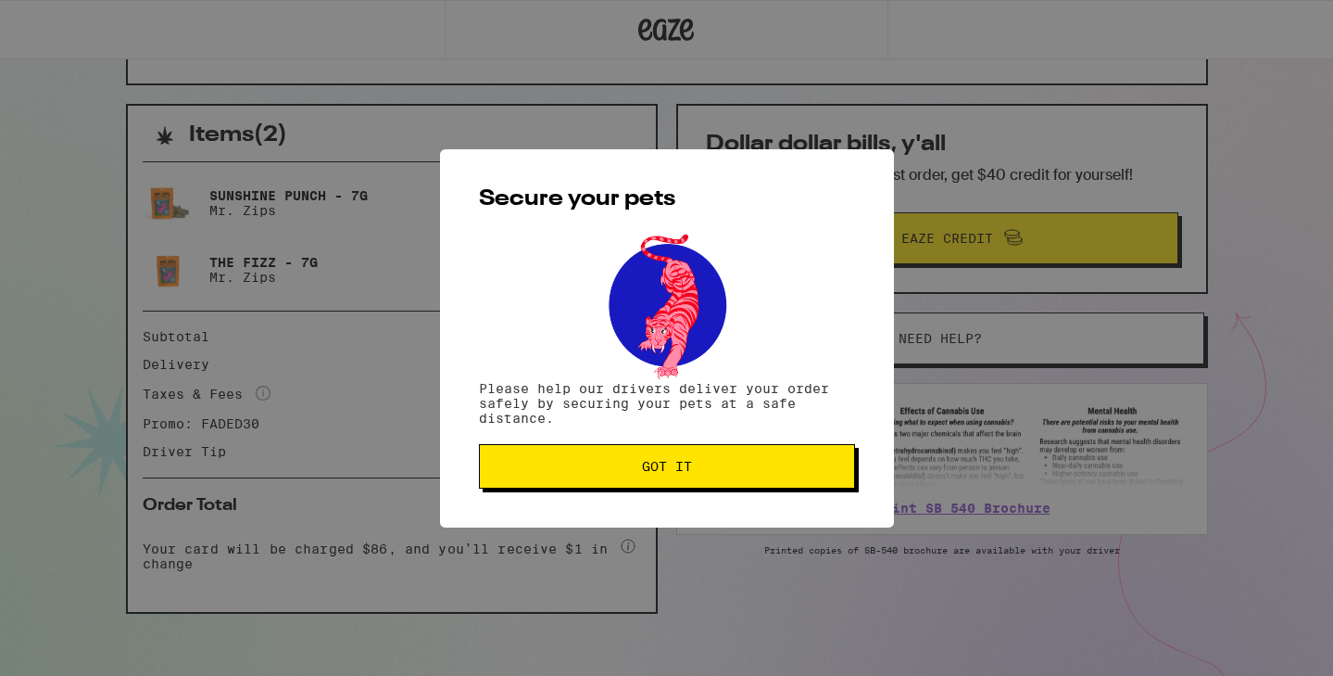
click at [811, 460] on button "Got it" at bounding box center [667, 466] width 376 height 44
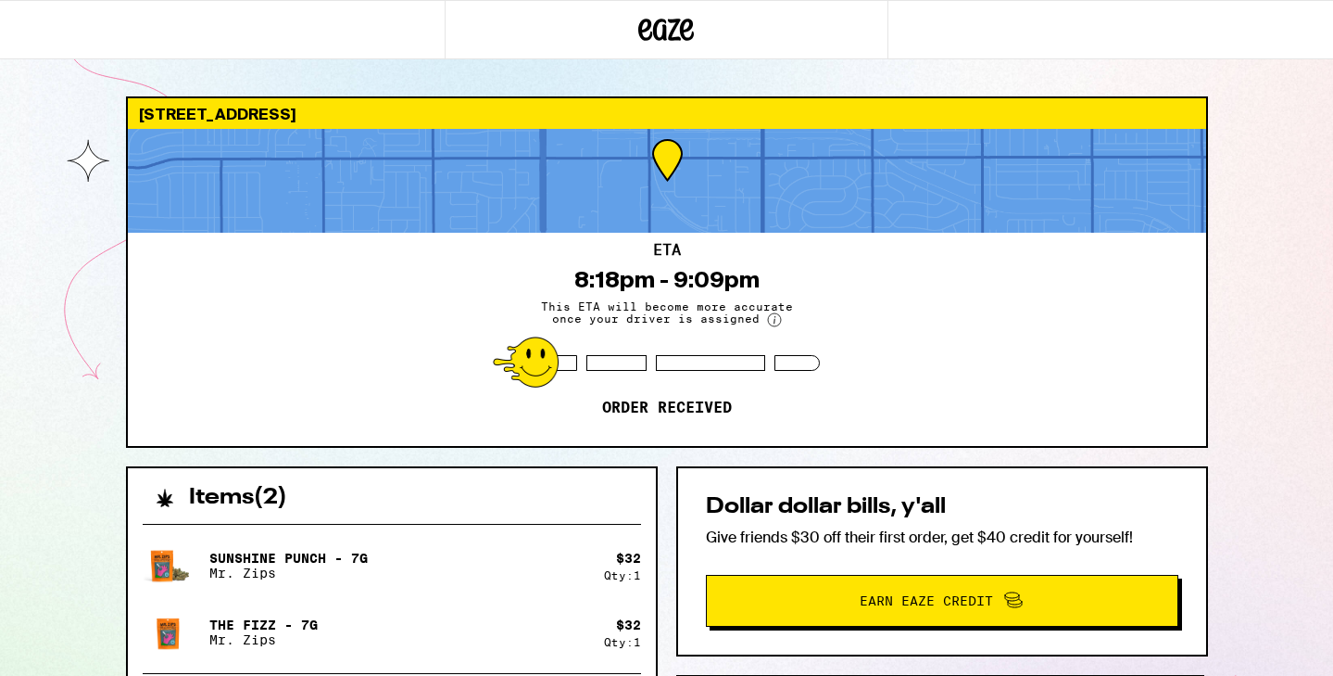
scroll to position [0, 0]
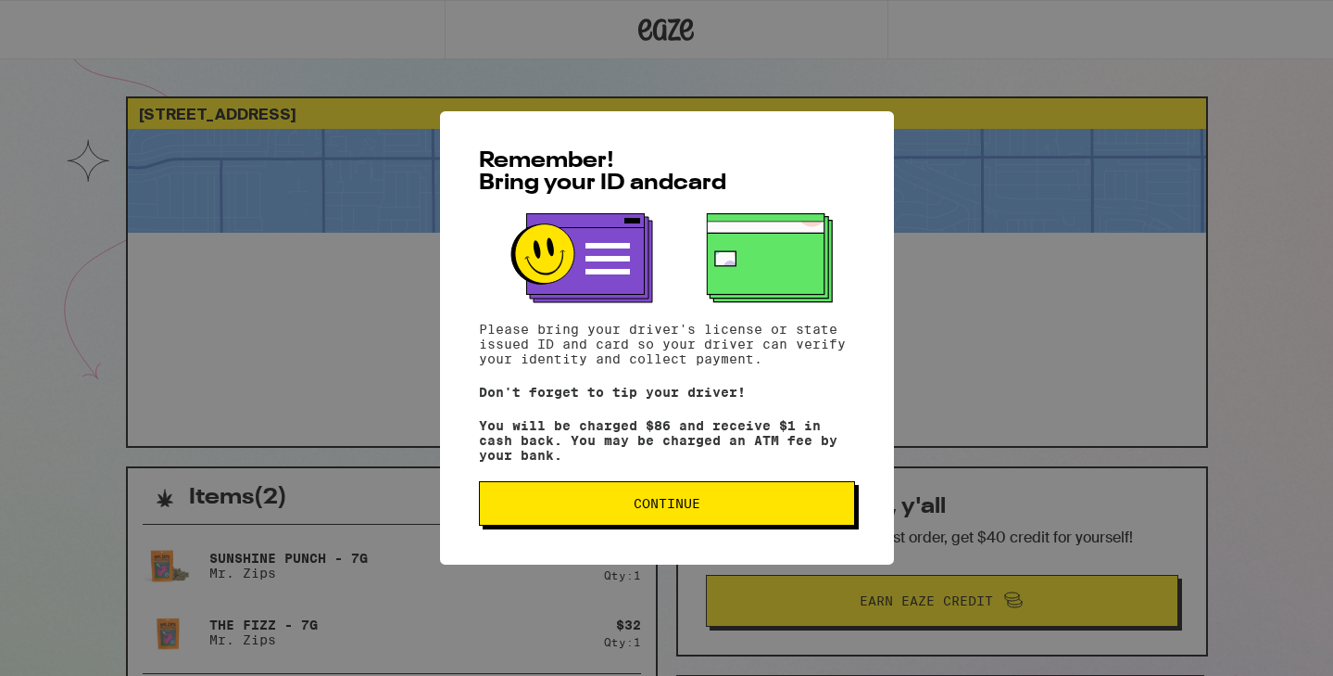
click at [727, 523] on button "Continue" at bounding box center [667, 503] width 376 height 44
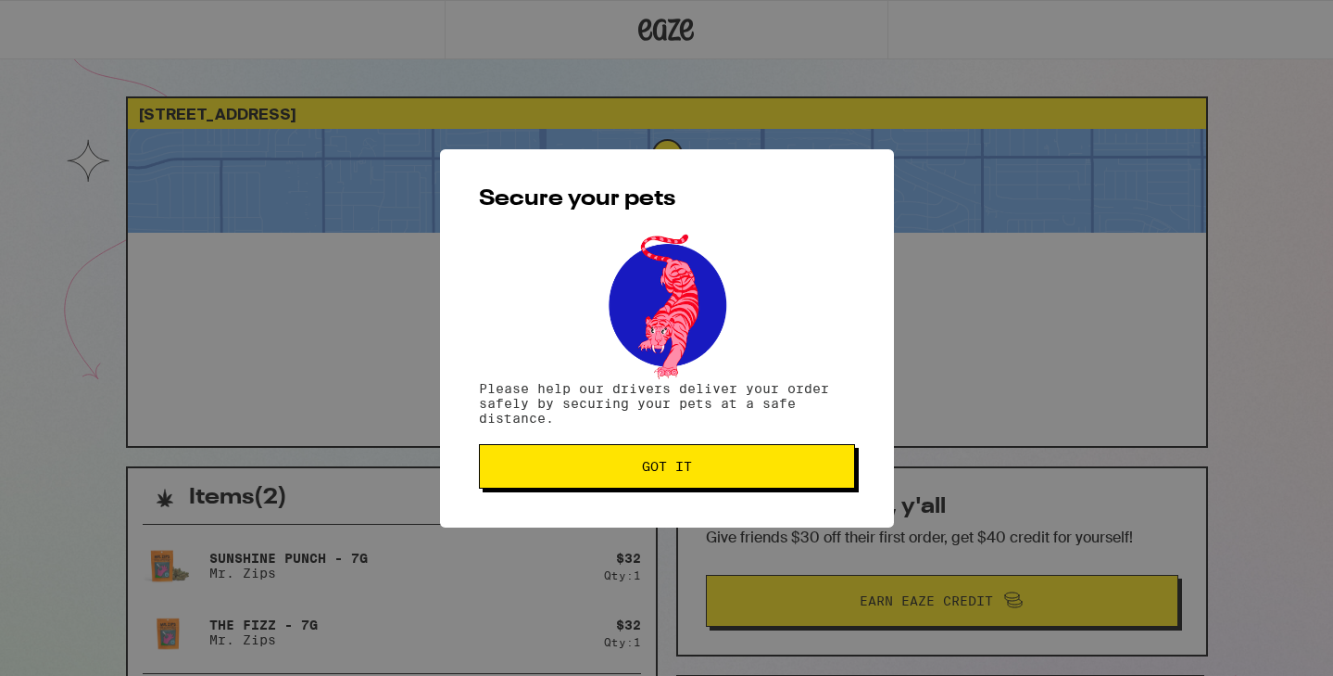
click at [728, 470] on span "Got it" at bounding box center [667, 466] width 345 height 13
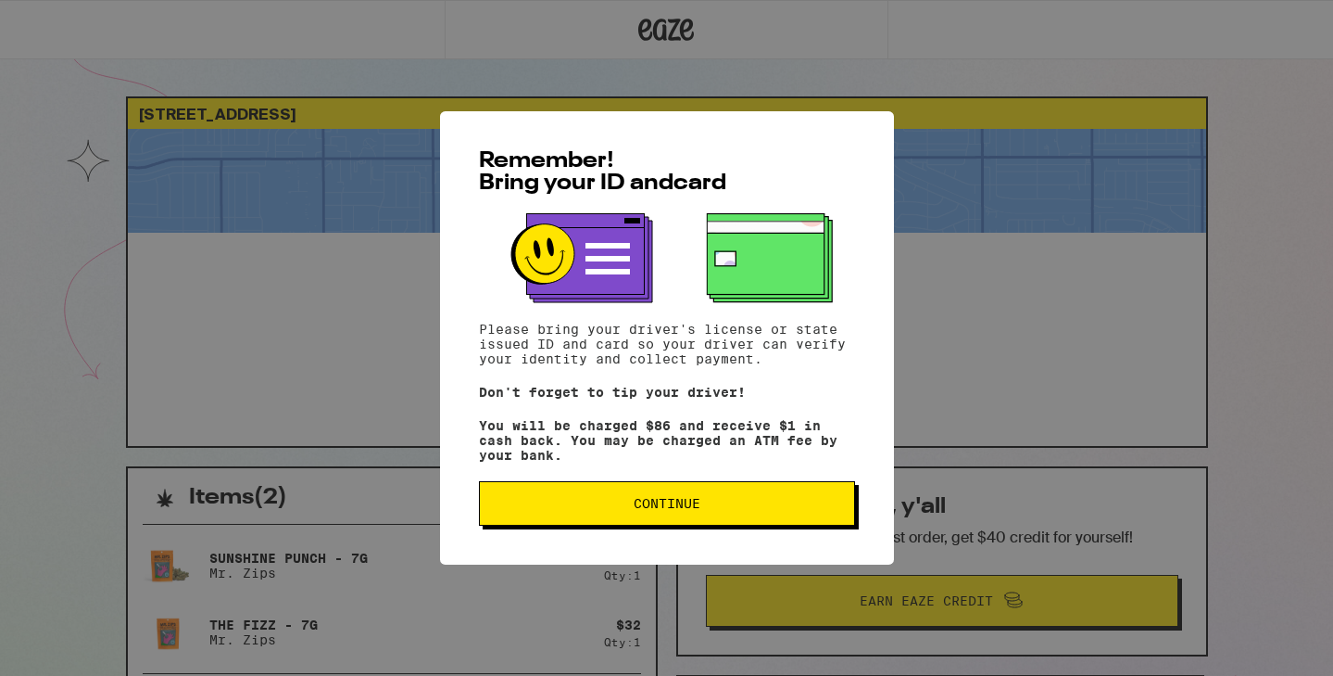
click at [750, 525] on button "Continue" at bounding box center [667, 503] width 376 height 44
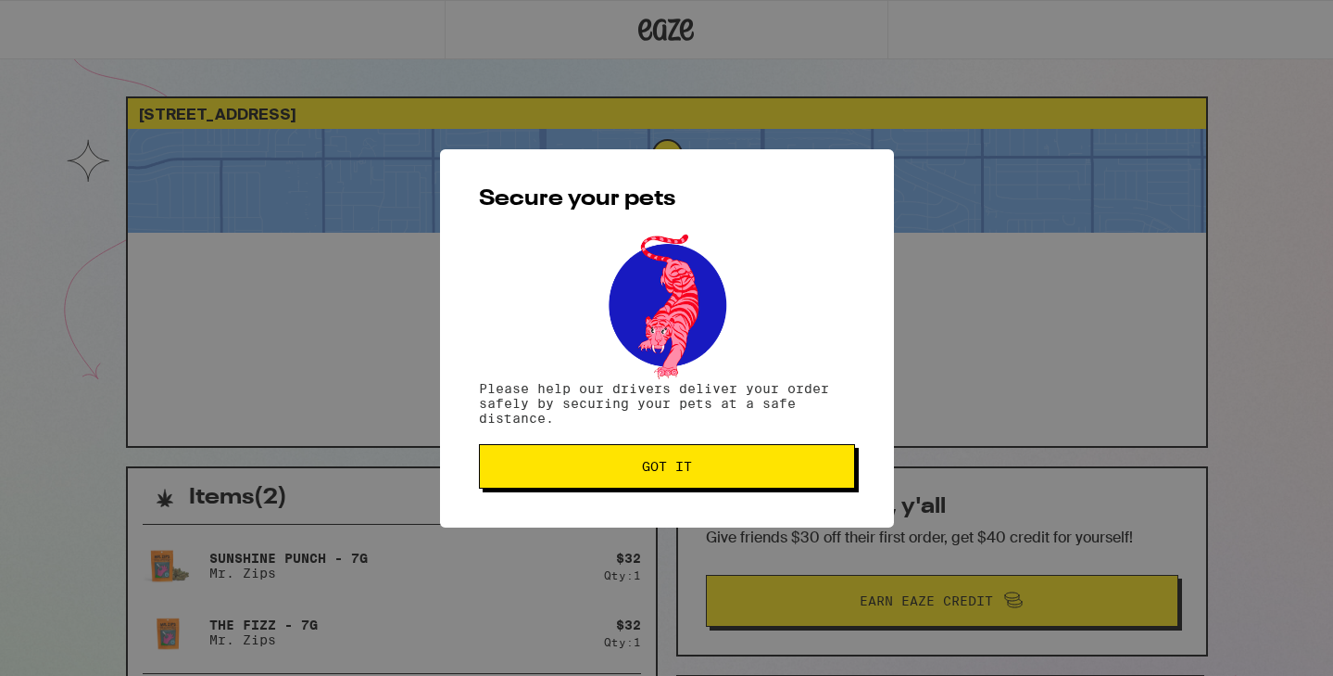
click at [751, 512] on div "Secure your pets Please help our drivers deliver your order safely by securing …" at bounding box center [667, 338] width 454 height 378
click at [751, 462] on span "Got it" at bounding box center [667, 466] width 345 height 13
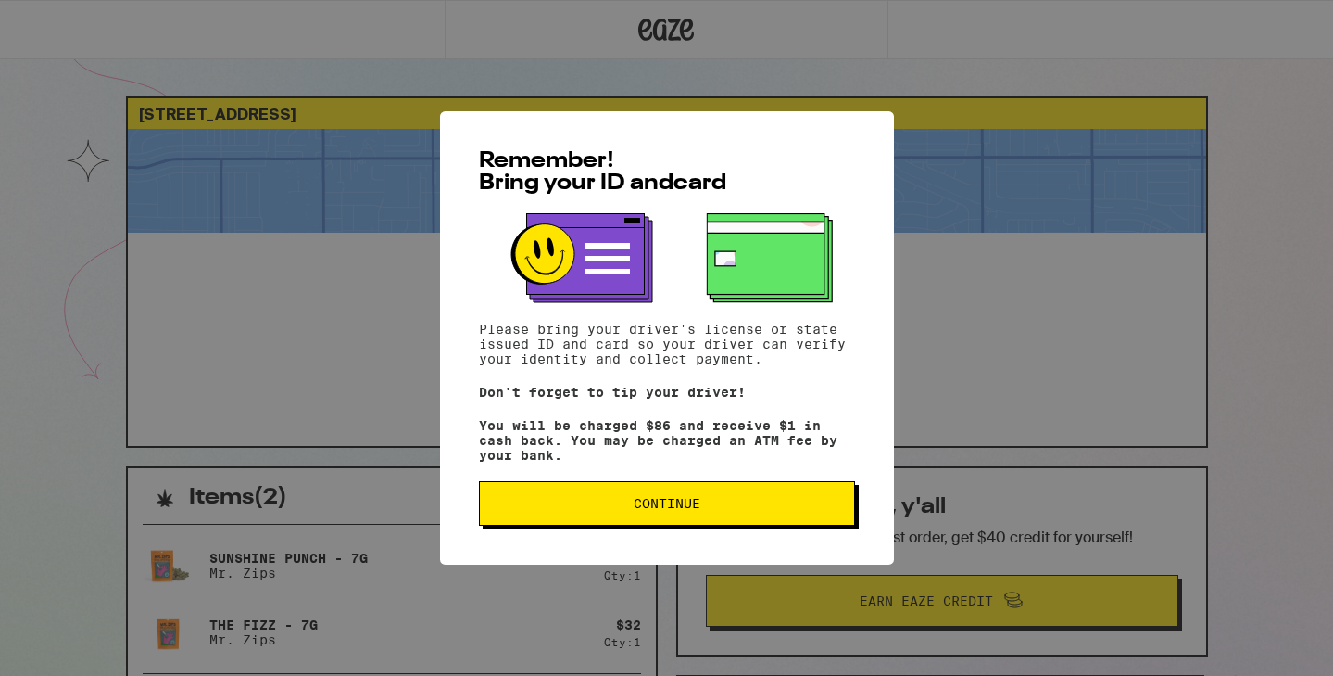
click at [690, 510] on span "Continue" at bounding box center [667, 503] width 67 height 13
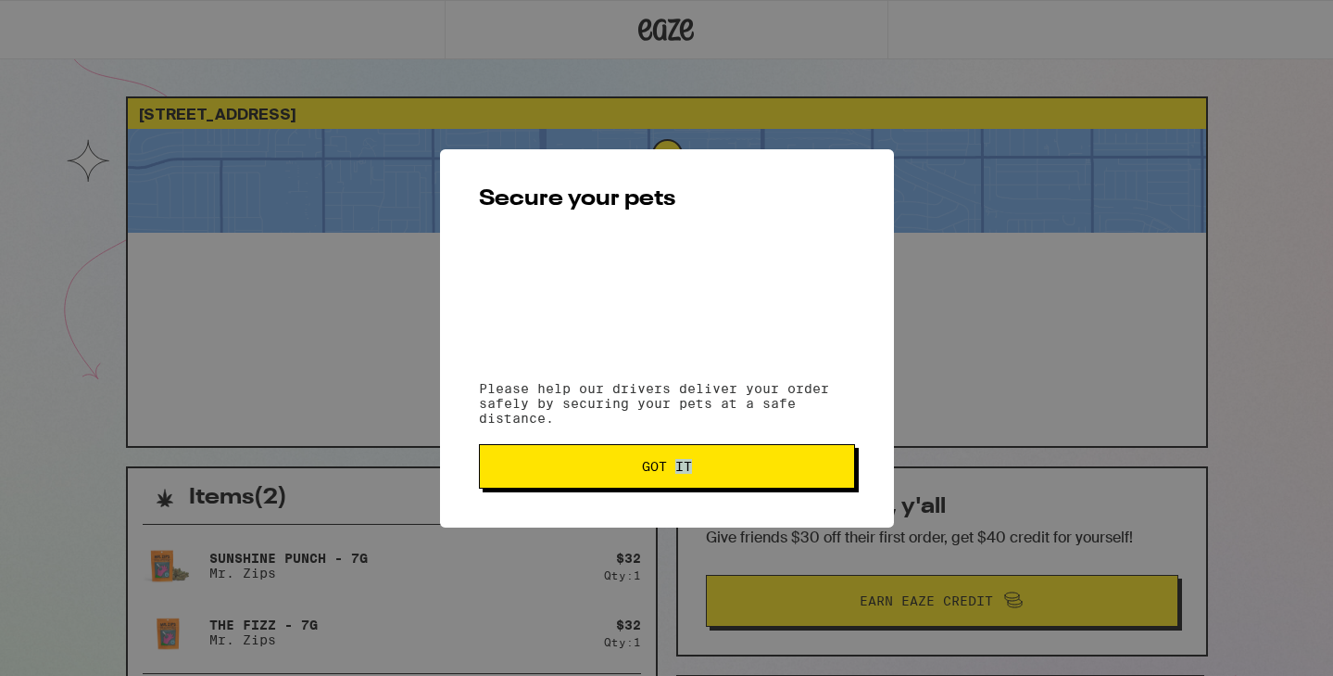
click at [690, 511] on div "Secure your pets Please help our drivers deliver your order safely by securing …" at bounding box center [667, 338] width 454 height 378
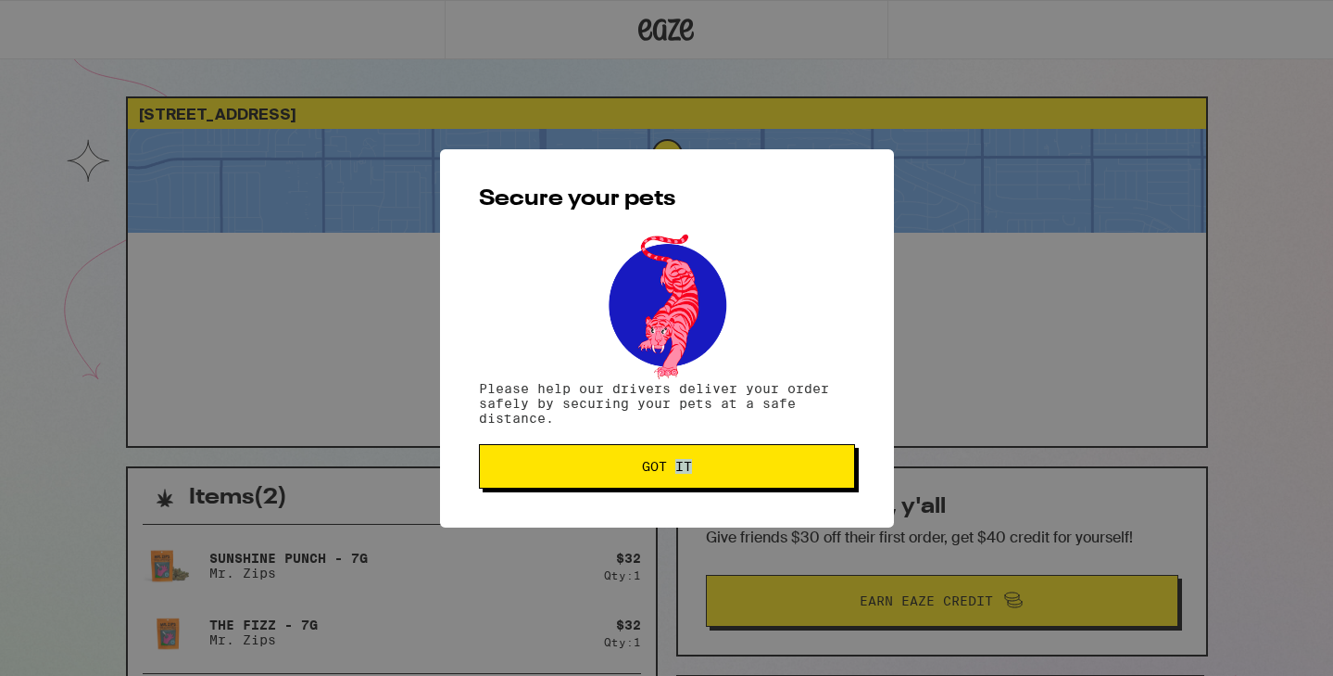
click at [672, 465] on span "Got it" at bounding box center [667, 466] width 50 height 13
